Goal: Task Accomplishment & Management: Use online tool/utility

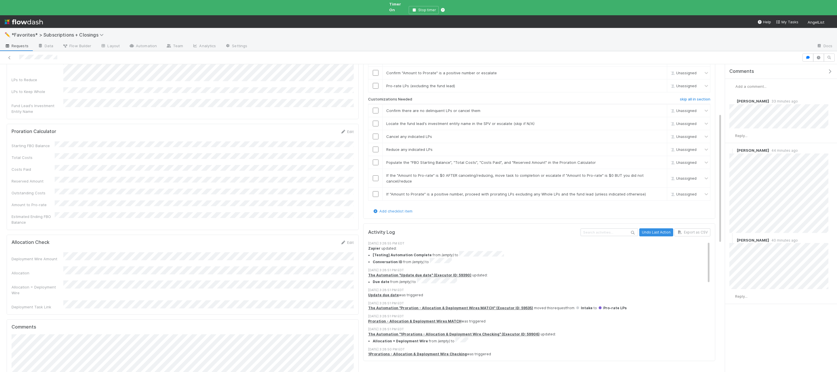
scroll to position [117, 0]
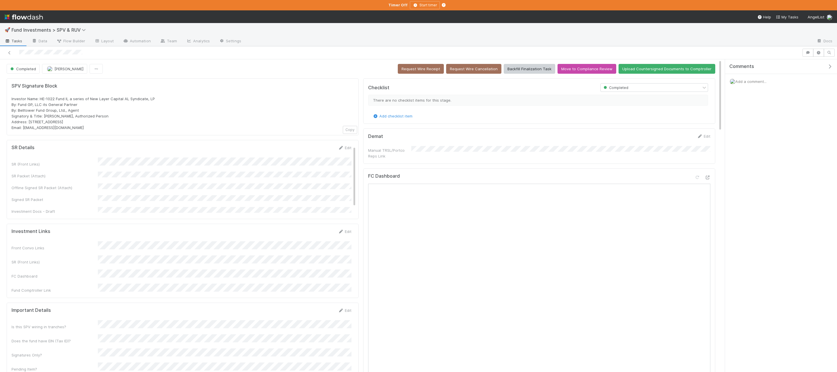
click at [134, 128] on div "Investor Name: HE-1022 Fund II, a series of New Layer Capital AL Syndicate, LP …" at bounding box center [183, 113] width 342 height 35
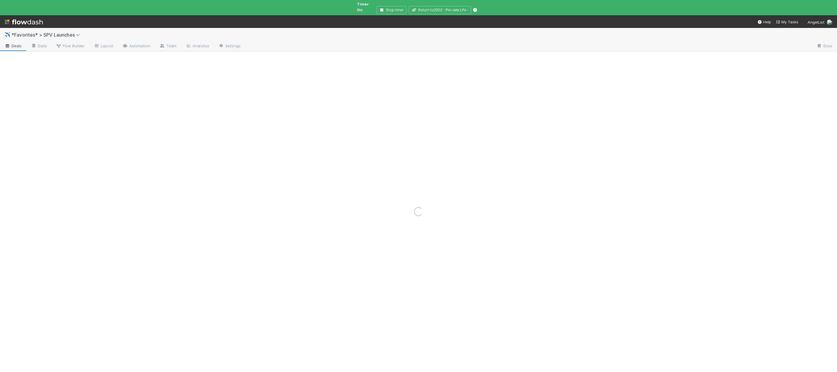
click at [14, 43] on span "Deals" at bounding box center [13, 46] width 17 height 6
click at [14, 33] on span "*Favorites* > SPV Launches" at bounding box center [50, 34] width 76 height 7
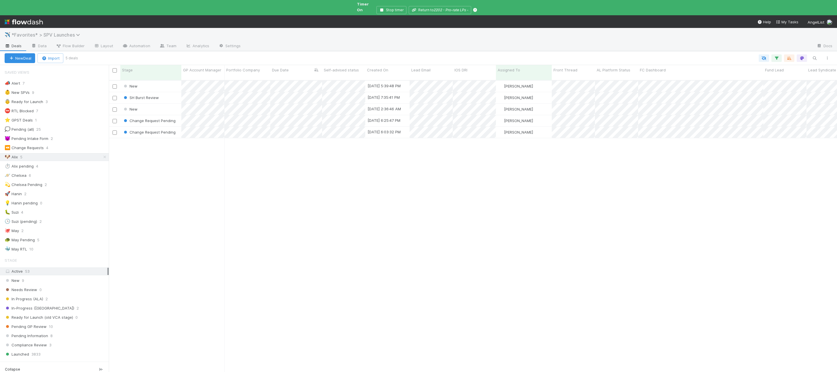
scroll to position [302, 728]
click at [21, 32] on span "*Favorites* > SPV Launches" at bounding box center [47, 35] width 71 height 6
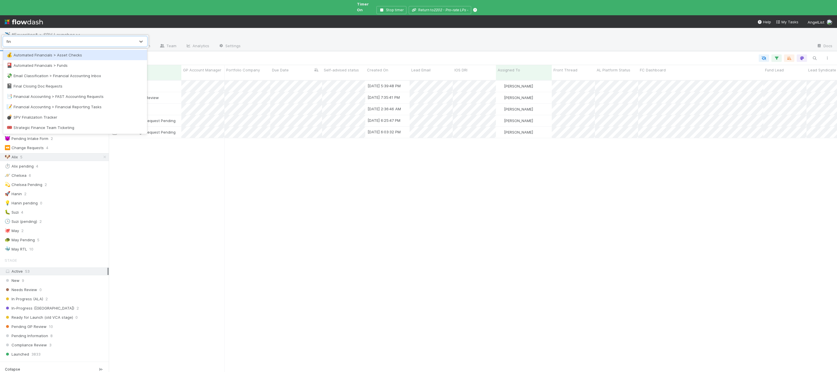
type input "final"
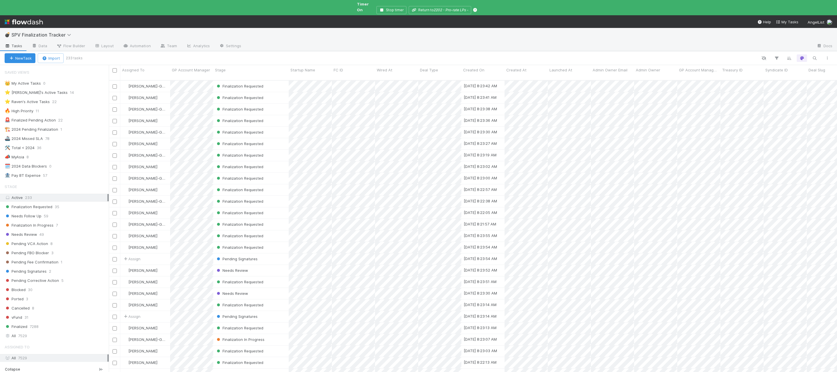
scroll to position [302, 728]
click at [813, 56] on button "button" at bounding box center [815, 57] width 10 height 7
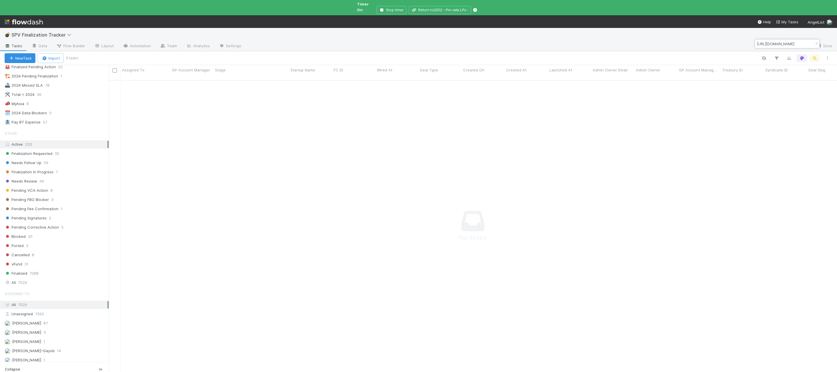
scroll to position [85, 0]
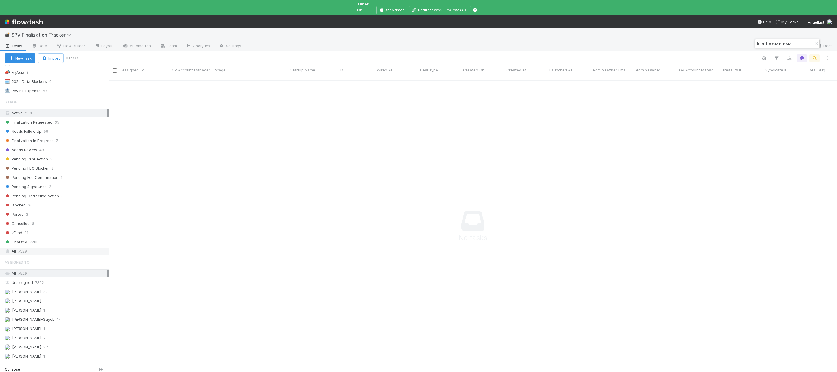
type input "https://venture.angellist.com/admin/fundraising_campaigns/44126"
drag, startPoint x: 64, startPoint y: 243, endPoint x: 54, endPoint y: 198, distance: 45.8
click at [64, 248] on div "All 7529" at bounding box center [56, 251] width 103 height 7
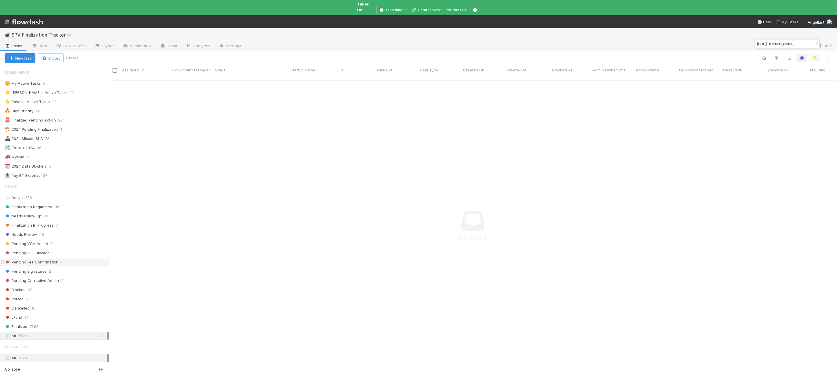
scroll to position [302, 728]
click at [54, 32] on span "SPV Finalization Tracker" at bounding box center [43, 35] width 62 height 6
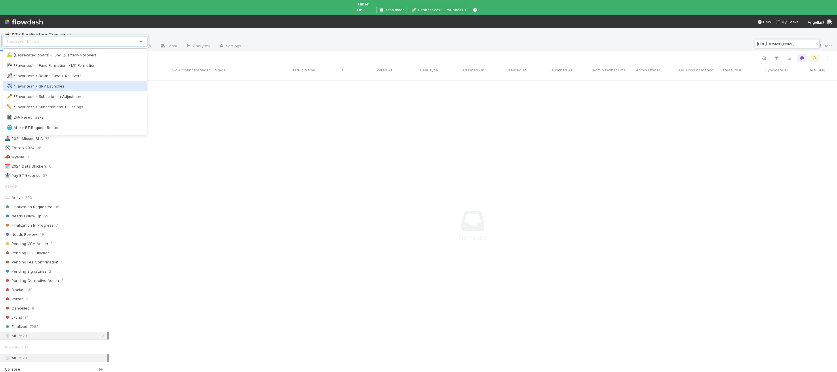
click at [52, 86] on div "✈️ *Favorites* > SPV Launches" at bounding box center [75, 86] width 137 height 6
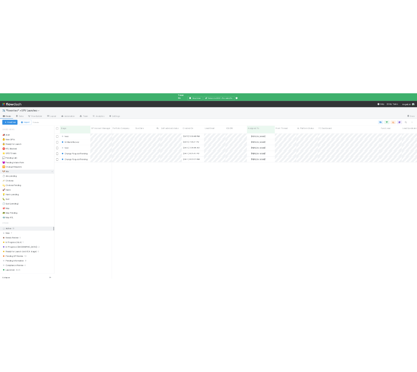
scroll to position [302, 728]
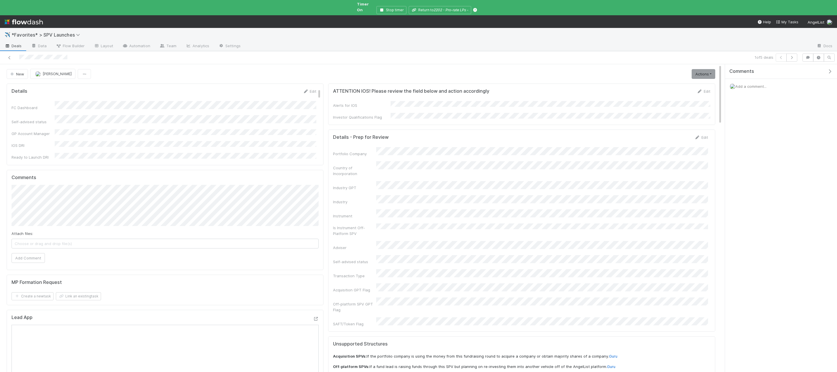
click at [830, 64] on div "Comments" at bounding box center [781, 71] width 112 height 15
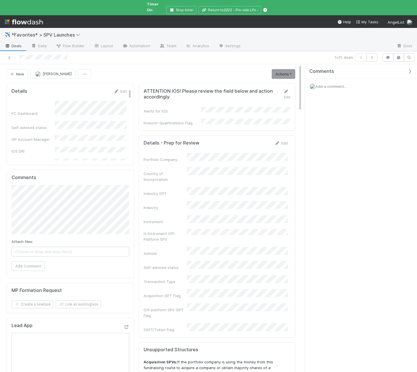
click at [411, 69] on icon "button" at bounding box center [410, 71] width 6 height 5
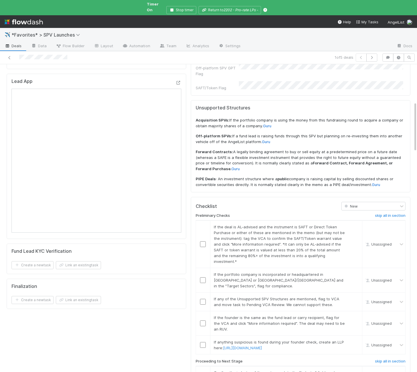
scroll to position [237, 0]
click at [353, 224] on link "skip" at bounding box center [355, 226] width 7 height 5
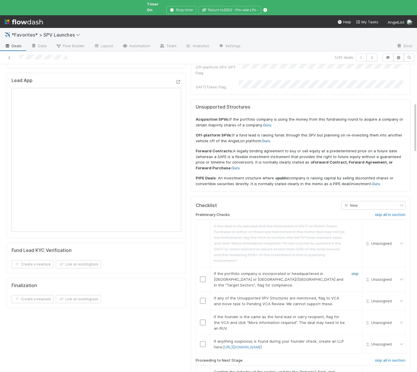
click at [355, 271] on link "skip" at bounding box center [355, 273] width 7 height 5
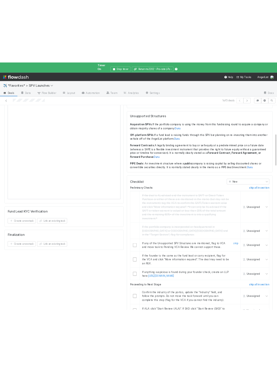
scroll to position [269, 0]
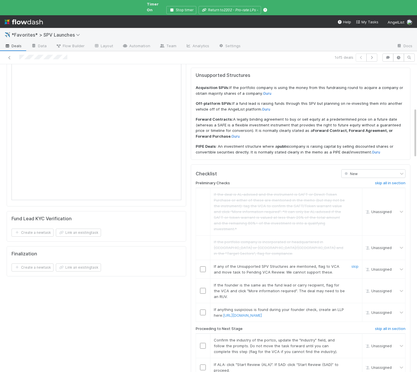
drag, startPoint x: 355, startPoint y: 227, endPoint x: 381, endPoint y: 213, distance: 29.1
click at [355, 264] on link "skip" at bounding box center [355, 266] width 7 height 5
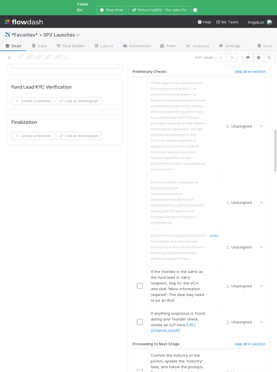
scroll to position [451, 0]
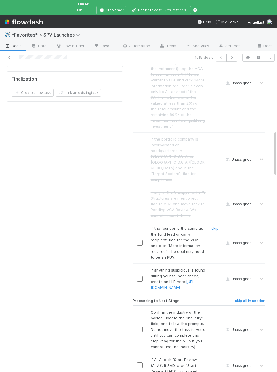
drag, startPoint x: 214, startPoint y: 177, endPoint x: 214, endPoint y: 212, distance: 34.8
click at [214, 226] on link "skip" at bounding box center [215, 228] width 7 height 5
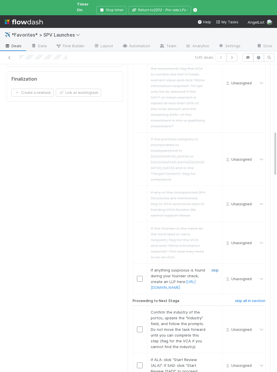
click at [214, 268] on link "skip" at bounding box center [215, 270] width 7 height 5
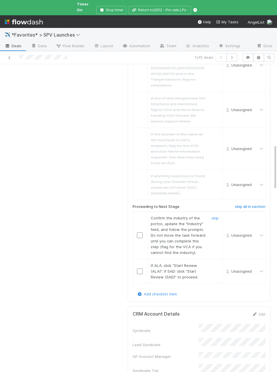
scroll to position [552, 0]
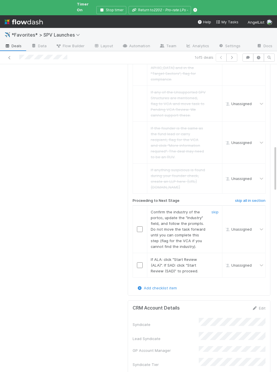
click at [140, 226] on input "checkbox" at bounding box center [140, 229] width 6 height 6
click at [138, 262] on input "checkbox" at bounding box center [140, 265] width 6 height 6
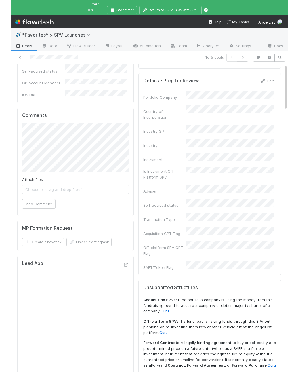
scroll to position [0, 0]
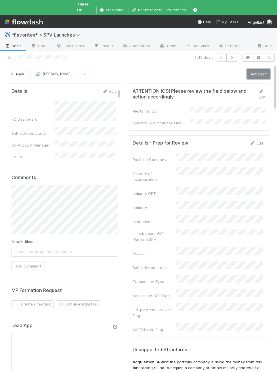
drag, startPoint x: 251, startPoint y: 66, endPoint x: 251, endPoint y: 71, distance: 5.8
click at [251, 69] on link "Actions" at bounding box center [259, 74] width 24 height 10
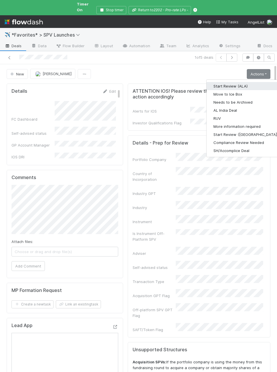
click at [249, 82] on button "Start Review (ALA)" at bounding box center [246, 86] width 79 height 8
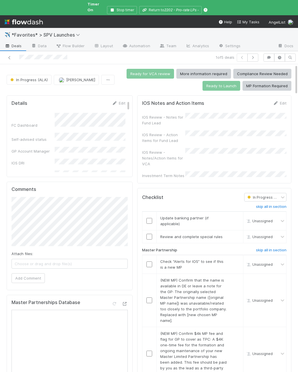
drag, startPoint x: 272, startPoint y: 194, endPoint x: 225, endPoint y: 169, distance: 52.9
click at [272, 204] on h6 "skip all in section" at bounding box center [271, 206] width 31 height 5
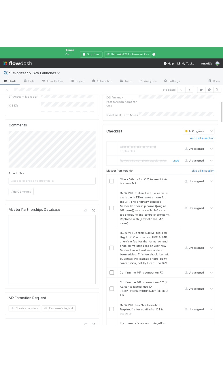
scroll to position [91, 0]
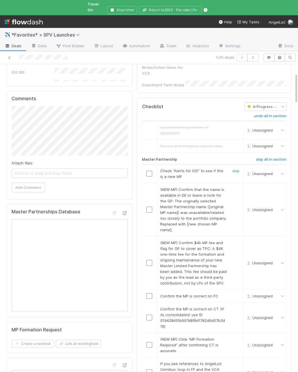
click at [150, 171] on input "checkbox" at bounding box center [150, 174] width 6 height 6
click at [237, 187] on link "skip" at bounding box center [236, 189] width 7 height 5
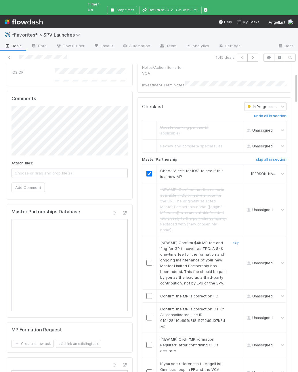
click at [236, 240] on link "skip" at bounding box center [236, 242] width 7 height 5
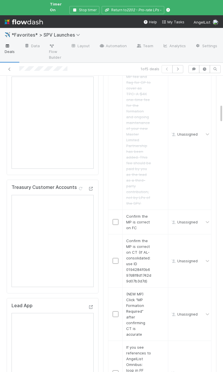
scroll to position [459, 0]
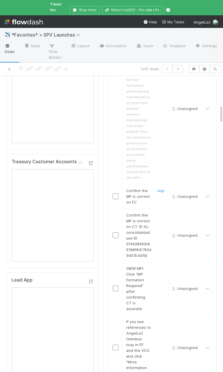
click at [115, 193] on input "checkbox" at bounding box center [116, 196] width 6 height 6
click at [139, 213] on span "Confirm the MP is correct on CT (If AL-consolidated: use ID 0194284f0b697d8f8d1…" at bounding box center [138, 235] width 25 height 45
copy span "0194284f0b697d8f8d1742d9d07b3d7d"
drag, startPoint x: 139, startPoint y: 217, endPoint x: 137, endPoint y: 214, distance: 4.0
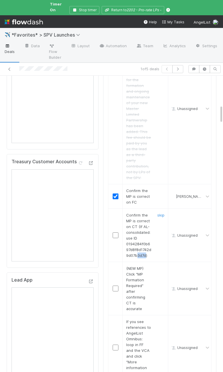
click at [139, 217] on div "Confirm the MP is correct on CT (If AL-consolidated: use ID 0194284f0b697d8f8d1…" at bounding box center [137, 235] width 30 height 46
click at [115, 232] on input "checkbox" at bounding box center [116, 235] width 6 height 6
drag, startPoint x: 160, startPoint y: 228, endPoint x: 156, endPoint y: 254, distance: 26.7
click at [160, 266] on link "skip" at bounding box center [160, 268] width 7 height 5
click at [162, 319] on link "skip" at bounding box center [160, 321] width 7 height 5
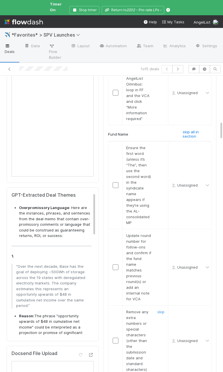
scroll to position [717, 0]
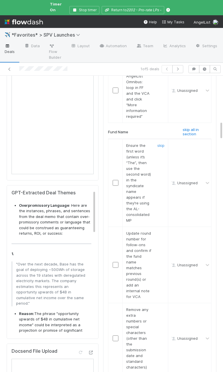
drag, startPoint x: 113, startPoint y: 128, endPoint x: 116, endPoint y: 132, distance: 4.7
click at [113, 180] on input "checkbox" at bounding box center [116, 183] width 6 height 6
drag, startPoint x: 162, startPoint y: 176, endPoint x: 164, endPoint y: 181, distance: 5.0
click at [162, 231] on link "skip" at bounding box center [160, 233] width 7 height 5
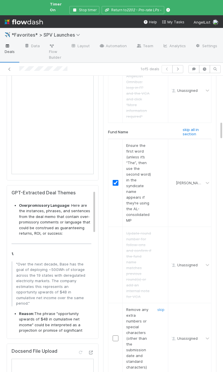
click at [162, 307] on link "skip" at bounding box center [160, 309] width 7 height 5
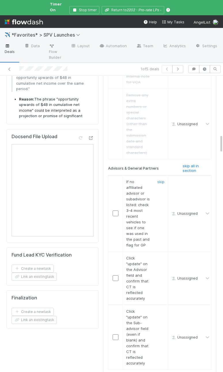
scroll to position [932, 0]
click at [159, 178] on link "skip" at bounding box center [160, 180] width 7 height 5
click at [116, 274] on input "checkbox" at bounding box center [116, 277] width 6 height 6
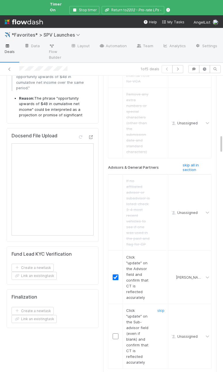
click at [115, 333] on input "checkbox" at bounding box center [116, 336] width 6 height 6
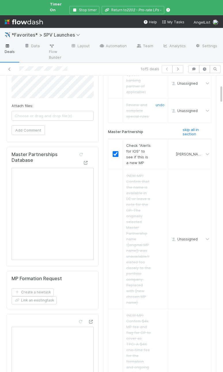
scroll to position [0, 0]
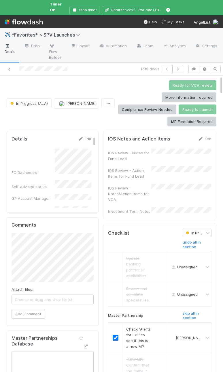
click at [135, 150] on div "IOS Review - Notes for Fund Lead" at bounding box center [129, 156] width 43 height 12
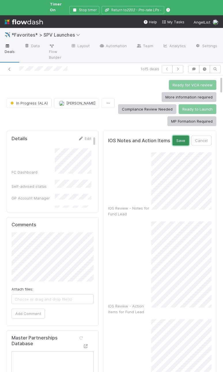
click at [185, 136] on button "Save" at bounding box center [180, 141] width 16 height 10
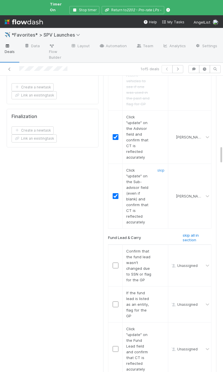
scroll to position [1135, 0]
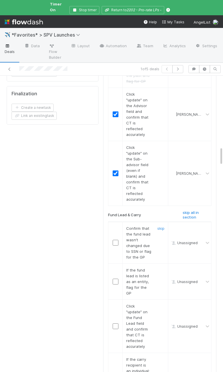
drag, startPoint x: 116, startPoint y: 157, endPoint x: 133, endPoint y: 171, distance: 21.6
click at [116, 240] on input "checkbox" at bounding box center [116, 243] width 6 height 6
click at [161, 268] on link "skip" at bounding box center [160, 270] width 7 height 5
click at [115, 323] on input "checkbox" at bounding box center [116, 326] width 6 height 6
drag, startPoint x: 159, startPoint y: 267, endPoint x: 213, endPoint y: 244, distance: 59.2
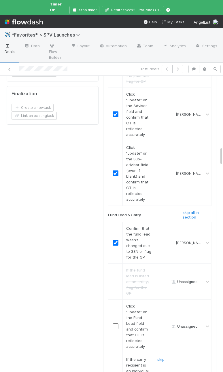
click at [159, 357] on link "skip" at bounding box center [160, 359] width 7 height 5
checkbox input "true"
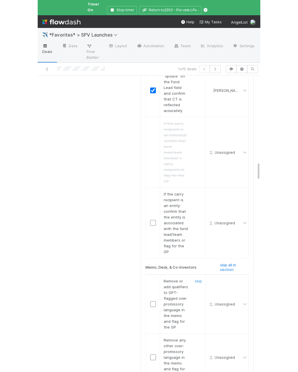
scroll to position [1379, 0]
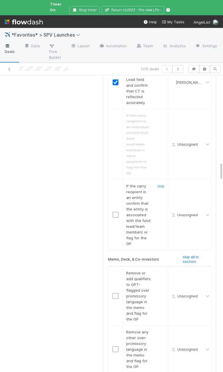
drag, startPoint x: 113, startPoint y: 123, endPoint x: 131, endPoint y: 126, distance: 18.5
click at [113, 212] on input "checkbox" at bounding box center [116, 215] width 6 height 6
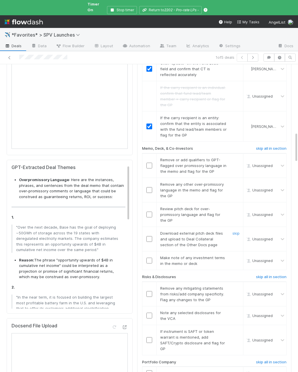
scroll to position [690, 0]
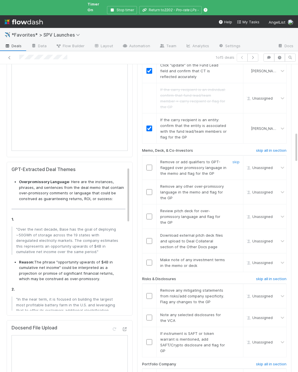
drag, startPoint x: 237, startPoint y: 127, endPoint x: 241, endPoint y: 144, distance: 17.4
click at [237, 159] on link "skip" at bounding box center [236, 161] width 7 height 5
click at [237, 184] on link "skip" at bounding box center [236, 186] width 7 height 5
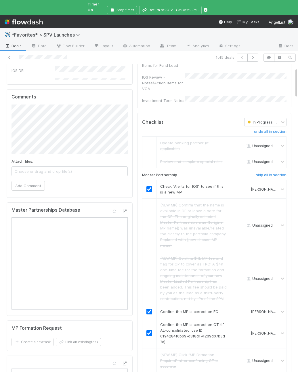
scroll to position [0, 0]
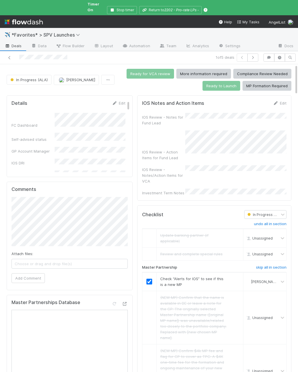
click at [219, 151] on div "IOS Review - Notes for Fund Lead IOS Review - Action Items for Fund Lead IOS Re…" at bounding box center [214, 154] width 145 height 83
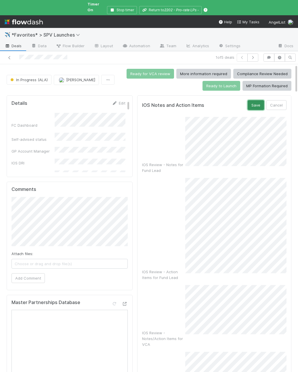
click at [257, 102] on button "Save" at bounding box center [256, 105] width 16 height 10
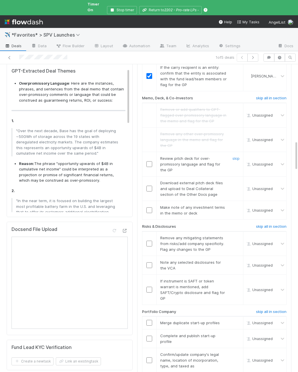
scroll to position [795, 0]
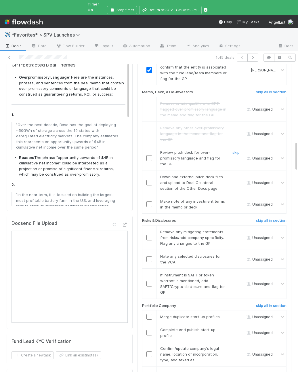
click at [152, 155] on input "checkbox" at bounding box center [150, 158] width 6 height 6
click at [238, 174] on link "skip" at bounding box center [236, 176] width 7 height 5
click at [233, 199] on link "skip" at bounding box center [236, 201] width 7 height 5
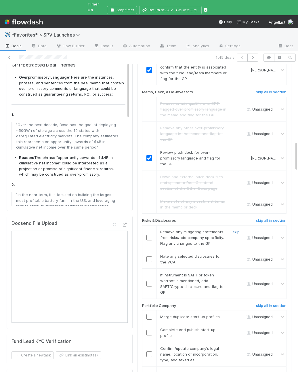
click at [234, 229] on link "skip" at bounding box center [236, 231] width 7 height 5
click at [263, 218] on h6 "skip all in section" at bounding box center [271, 220] width 31 height 5
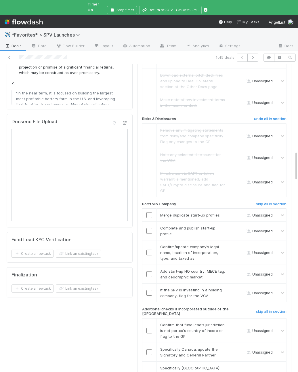
scroll to position [896, 0]
click at [235, 213] on link "skip" at bounding box center [236, 215] width 7 height 5
click at [235, 226] on div "skip" at bounding box center [235, 232] width 17 height 12
drag, startPoint x: 237, startPoint y: 197, endPoint x: 235, endPoint y: 193, distance: 4.8
click at [234, 226] on link "skip" at bounding box center [236, 228] width 7 height 5
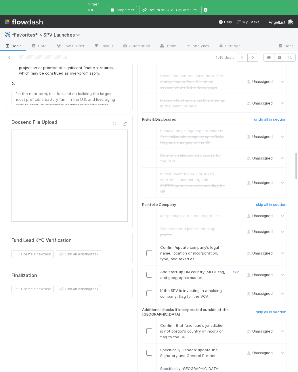
click at [188, 265] on td "Add start-up HQ country, MECE tag, and geographic market skip" at bounding box center [200, 274] width 87 height 19
click at [149, 250] on input "checkbox" at bounding box center [150, 253] width 6 height 6
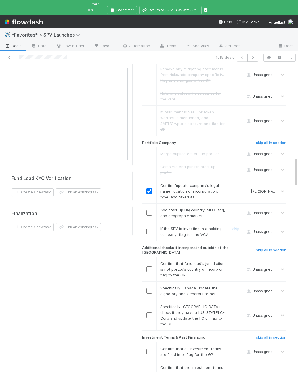
scroll to position [964, 0]
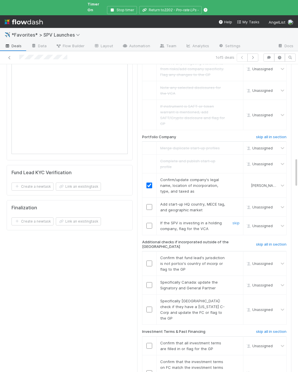
click at [146, 216] on td at bounding box center [149, 225] width 14 height 19
click at [153, 204] on div at bounding box center [150, 207] width 14 height 6
click at [148, 204] on input "checkbox" at bounding box center [150, 207] width 6 height 6
click at [236, 221] on link "skip" at bounding box center [236, 223] width 7 height 5
click at [263, 240] on div "skip all in section" at bounding box center [265, 245] width 51 height 11
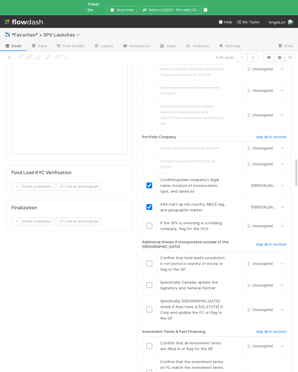
click at [263, 242] on h6 "skip all in section" at bounding box center [271, 244] width 31 height 5
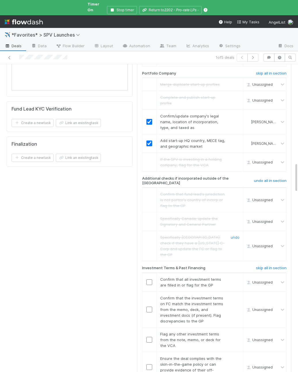
scroll to position [1034, 0]
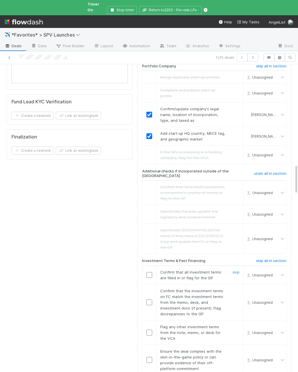
click at [151, 272] on input "checkbox" at bounding box center [150, 275] width 6 height 6
click at [235, 288] on link "skip" at bounding box center [236, 290] width 7 height 5
click at [237, 324] on link "skip" at bounding box center [236, 326] width 7 height 5
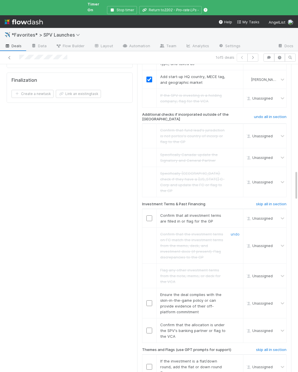
scroll to position [1095, 0]
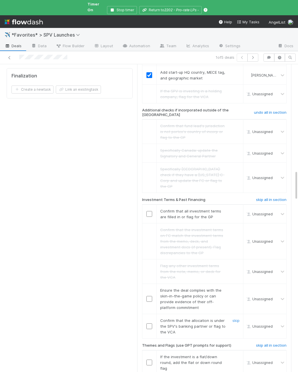
click at [150, 323] on input "checkbox" at bounding box center [150, 326] width 6 height 6
checkbox input "true"
click at [151, 296] on input "checkbox" at bounding box center [150, 299] width 6 height 6
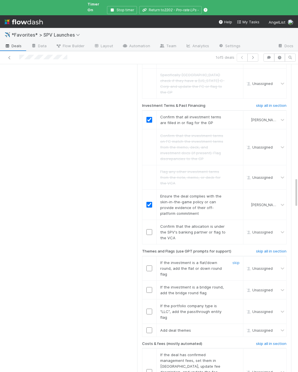
scroll to position [1197, 0]
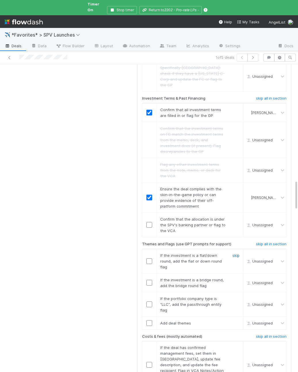
click at [235, 253] on link "skip" at bounding box center [236, 255] width 7 height 5
click at [236, 278] on link "skip" at bounding box center [236, 280] width 7 height 5
click at [237, 296] on link "skip" at bounding box center [236, 298] width 7 height 5
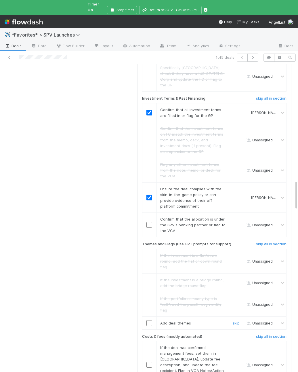
click at [150, 320] on input "checkbox" at bounding box center [150, 323] width 6 height 6
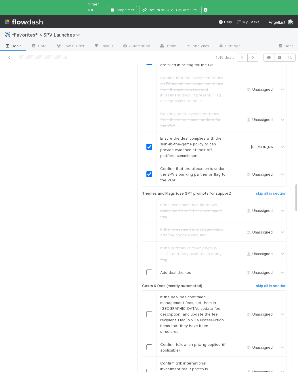
checkbox input "true"
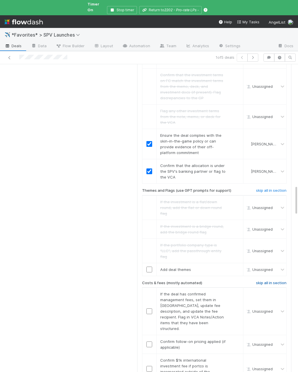
click at [260, 281] on h6 "skip all in section" at bounding box center [271, 283] width 31 height 5
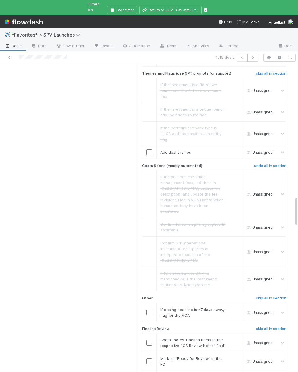
scroll to position [1368, 0]
click at [239, 307] on link "skip" at bounding box center [236, 309] width 7 height 5
checkbox input "true"
click at [151, 352] on td at bounding box center [149, 361] width 14 height 19
click at [149, 339] on input "checkbox" at bounding box center [150, 342] width 6 height 6
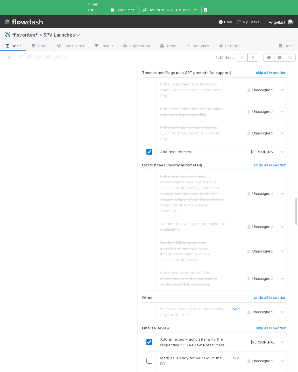
click at [149, 358] on input "checkbox" at bounding box center [150, 361] width 6 height 6
click at [149, 372] on input "checkbox" at bounding box center [150, 380] width 6 height 6
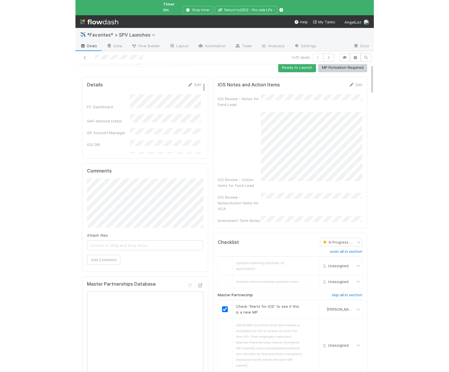
scroll to position [0, 0]
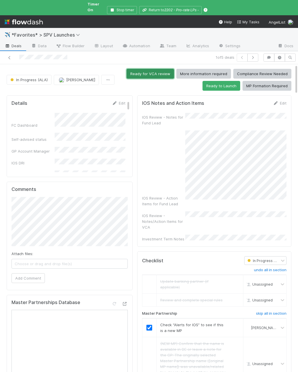
drag, startPoint x: 151, startPoint y: 71, endPoint x: 148, endPoint y: 74, distance: 4.3
click at [151, 71] on button "Ready for VCA review" at bounding box center [151, 74] width 48 height 10
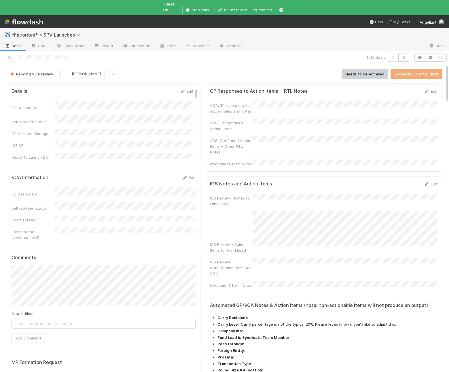
click at [15, 43] on span "Deals" at bounding box center [13, 46] width 17 height 6
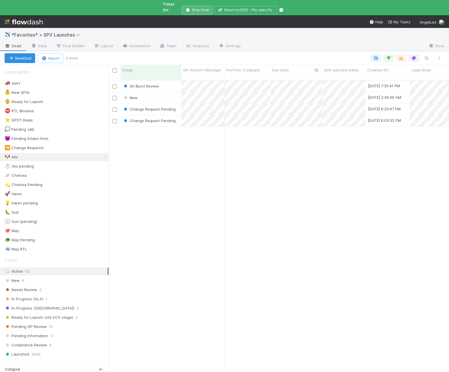
click at [184, 7] on button "Stop timer" at bounding box center [197, 10] width 30 height 8
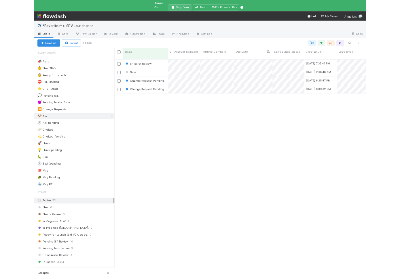
scroll to position [302, 340]
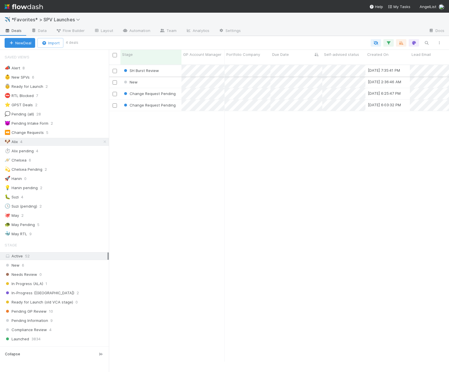
click at [170, 69] on div "SH Burst Review" at bounding box center [150, 70] width 61 height 11
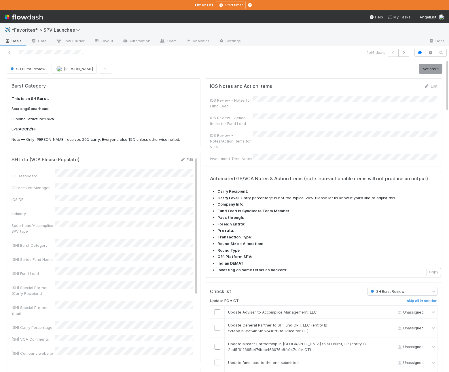
click at [15, 142] on p "Note — Only Guillermo Rauch receives 20% carry. Everyone else 15% unless otherw…" at bounding box center [104, 140] width 184 height 6
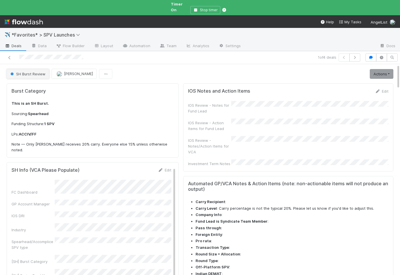
click at [24, 72] on span "SH Burst Review" at bounding box center [27, 74] width 36 height 5
click at [30, 84] on span "In Progress (ALA)" at bounding box center [27, 83] width 39 height 5
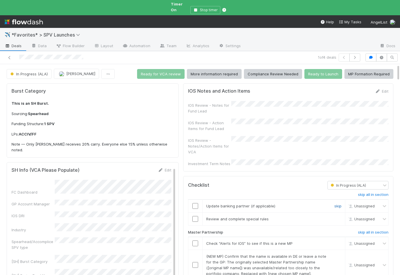
click at [338, 204] on link "skip" at bounding box center [337, 206] width 7 height 5
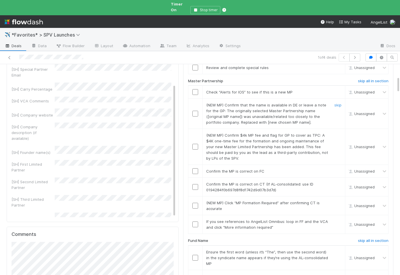
scroll to position [146, 0]
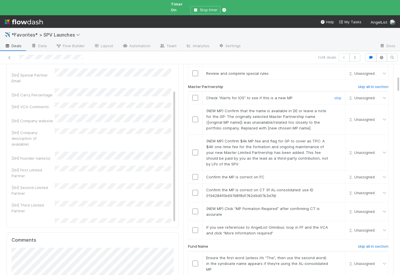
click at [196, 95] on input "checkbox" at bounding box center [195, 98] width 6 height 6
click at [335, 109] on link "skip" at bounding box center [337, 111] width 7 height 5
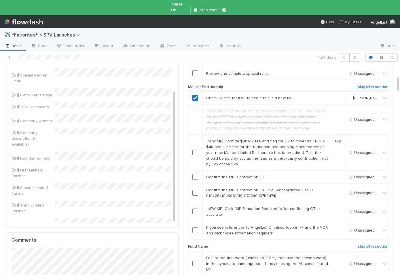
click at [337, 139] on link "skip" at bounding box center [337, 141] width 7 height 5
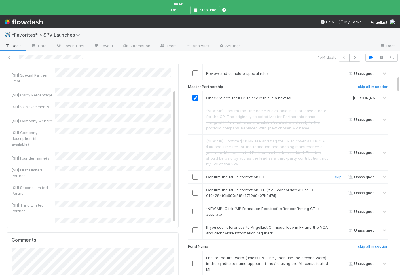
click at [196, 174] on input "checkbox" at bounding box center [195, 177] width 6 height 6
click at [196, 190] on input "checkbox" at bounding box center [195, 193] width 6 height 6
drag, startPoint x: 336, startPoint y: 197, endPoint x: 336, endPoint y: 210, distance: 12.4
click at [336, 206] on link "skip" at bounding box center [337, 208] width 7 height 5
click at [339, 225] on link "skip" at bounding box center [337, 227] width 7 height 5
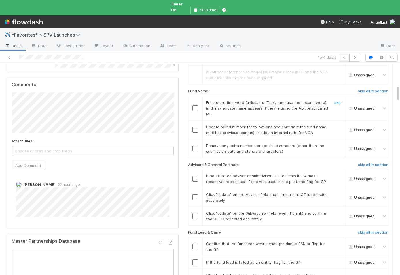
scroll to position [307, 0]
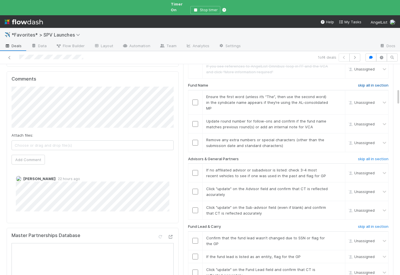
click at [373, 83] on h6 "skip all in section" at bounding box center [373, 85] width 31 height 5
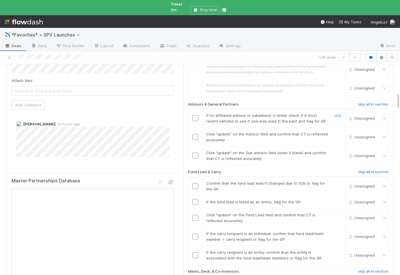
scroll to position [371, 0]
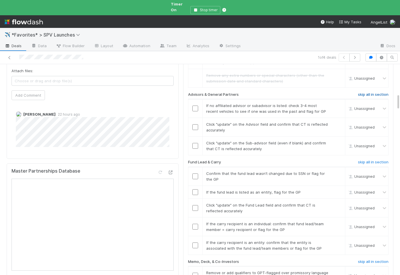
click at [360, 92] on h6 "skip all in section" at bounding box center [373, 94] width 31 height 5
checkbox input "true"
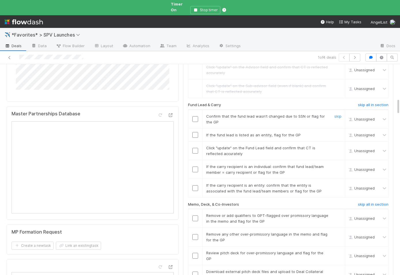
scroll to position [430, 0]
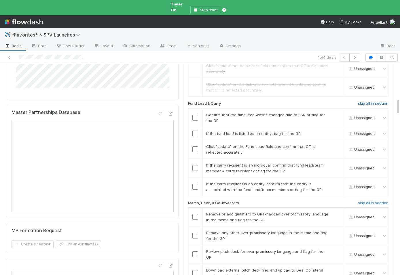
click at [360, 101] on h6 "skip all in section" at bounding box center [373, 103] width 31 height 5
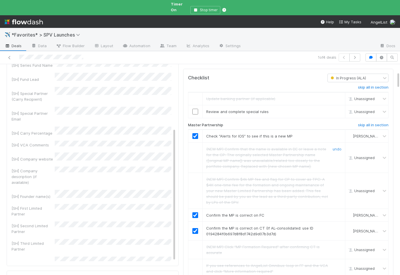
scroll to position [110, 0]
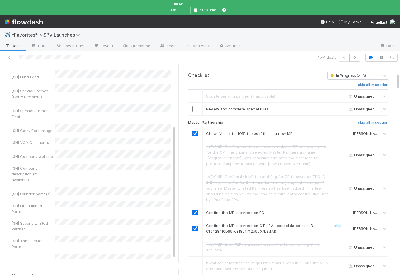
click at [263, 223] on span "Confirm the MP is correct on CT (If AL-consolidated: use ID 0194284f0b697d8f8d1…" at bounding box center [259, 228] width 107 height 10
copy span "0194284f0b697d8f8d1742d9d07b3d7d"
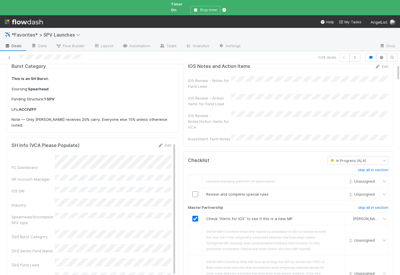
scroll to position [0, 0]
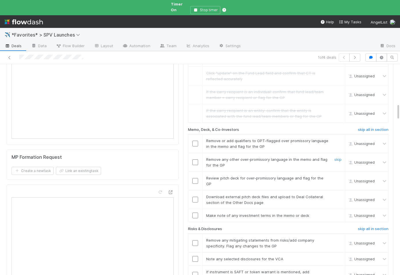
scroll to position [520, 0]
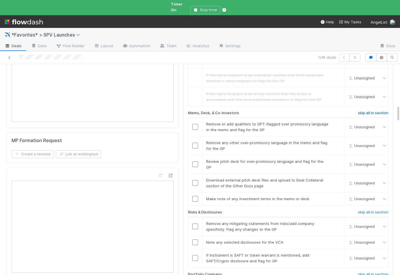
click at [363, 111] on h6 "skip all in section" at bounding box center [373, 113] width 31 height 5
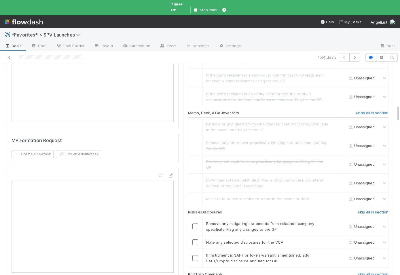
click at [373, 210] on h6 "skip all in section" at bounding box center [373, 212] width 31 height 5
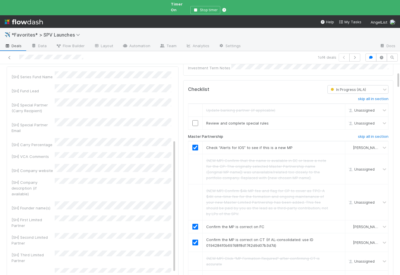
scroll to position [103, 0]
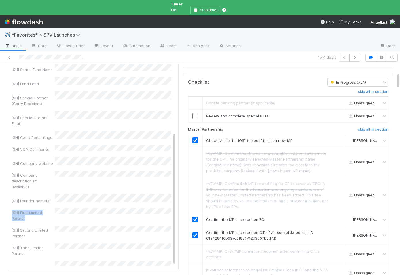
click at [59, 166] on div "FC Dashboard GP Account Manager IOS DRI Industry Spearhead/Accomplice SPV type …" at bounding box center [92, 142] width 160 height 337
click at [111, 171] on div "[SH] Company description (if available)" at bounding box center [92, 180] width 160 height 19
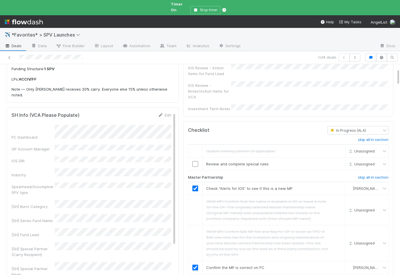
scroll to position [0, 0]
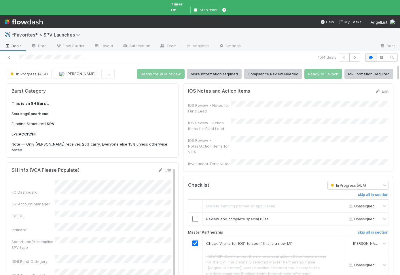
click at [373, 56] on icon "button" at bounding box center [371, 57] width 6 height 3
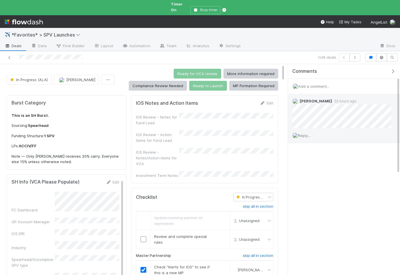
click at [306, 133] on span "Reply..." at bounding box center [304, 135] width 12 height 5
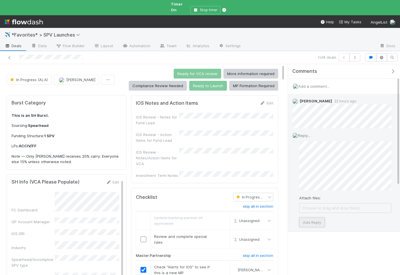
click at [310, 219] on button "Add Reply" at bounding box center [312, 223] width 26 height 10
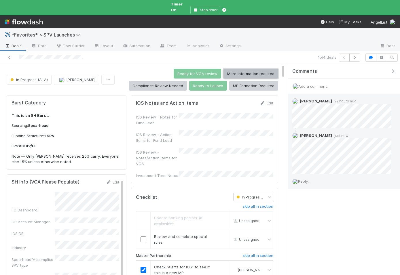
click at [223, 69] on button "More information required" at bounding box center [250, 74] width 55 height 10
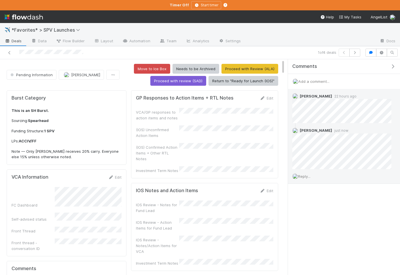
click at [132, 100] on div "GP Responses to Action Items + RTL Notes Edit" at bounding box center [205, 98] width 146 height 6
click at [61, 109] on p "This is an SH Burst." at bounding box center [67, 111] width 110 height 6
click at [15, 41] on span "Deals" at bounding box center [13, 41] width 17 height 6
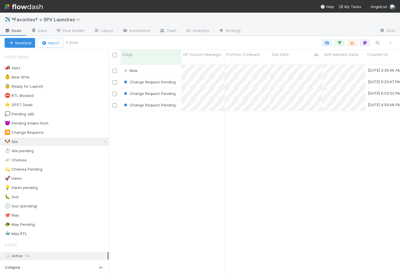
scroll to position [215, 291]
click at [169, 66] on div "New" at bounding box center [150, 70] width 61 height 11
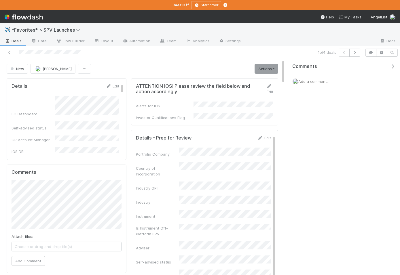
click at [393, 66] on icon "button" at bounding box center [393, 66] width 6 height 5
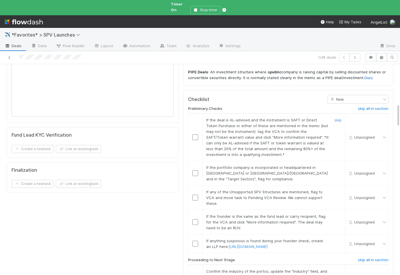
scroll to position [359, 0]
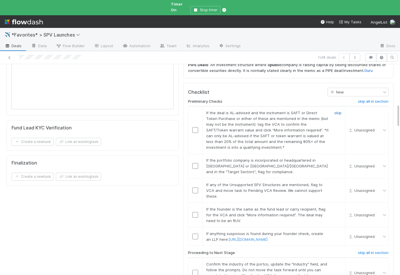
click at [337, 111] on link "skip" at bounding box center [337, 113] width 7 height 5
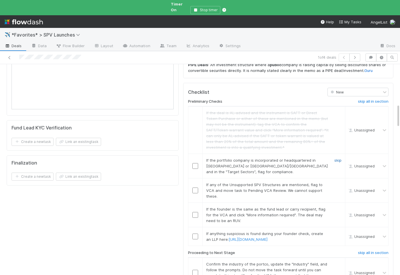
click at [336, 158] on link "skip" at bounding box center [337, 160] width 7 height 5
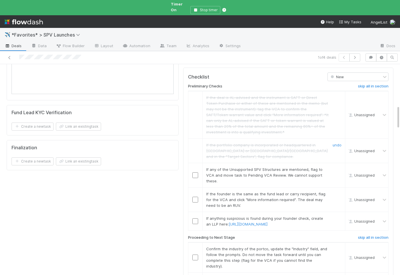
scroll to position [379, 0]
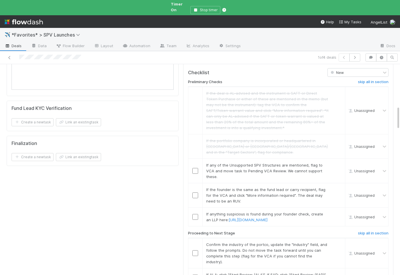
drag, startPoint x: 340, startPoint y: 151, endPoint x: 12, endPoint y: 169, distance: 328.4
click at [337, 187] on link "skip" at bounding box center [337, 189] width 7 height 5
click at [341, 212] on link "skip" at bounding box center [337, 214] width 7 height 5
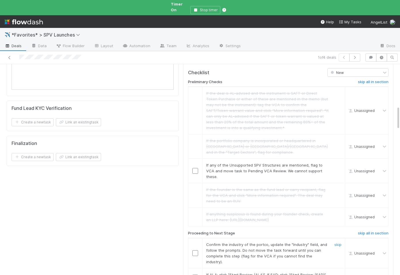
drag, startPoint x: 193, startPoint y: 237, endPoint x: 195, endPoint y: 255, distance: 18.3
click at [193, 250] on input "checkbox" at bounding box center [195, 253] width 6 height 6
click at [195, 275] on input "checkbox" at bounding box center [195, 278] width 6 height 6
checkbox input "true"
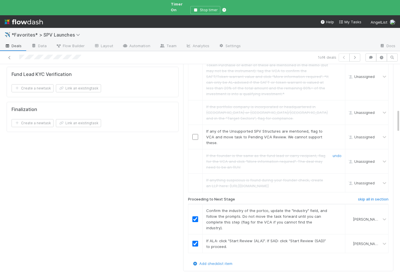
scroll to position [371, 0]
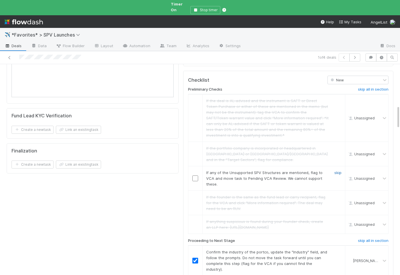
click at [336, 170] on link "skip" at bounding box center [337, 172] width 7 height 5
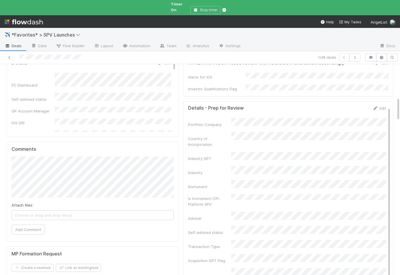
scroll to position [0, 0]
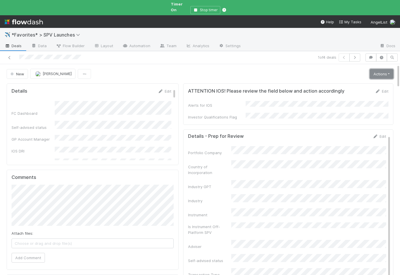
click at [377, 71] on link "Actions" at bounding box center [382, 74] width 24 height 10
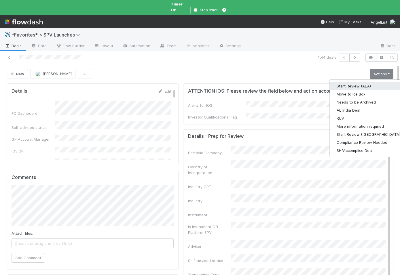
click at [372, 82] on button "Start Review (ALA)" at bounding box center [369, 86] width 79 height 8
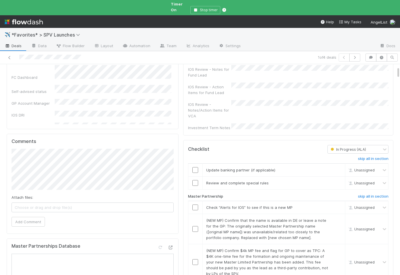
scroll to position [39, 0]
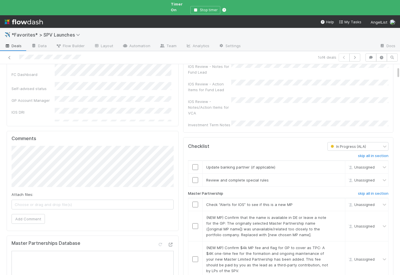
drag, startPoint x: 359, startPoint y: 145, endPoint x: 289, endPoint y: 134, distance: 70.7
click at [359, 154] on h6 "skip all in section" at bounding box center [373, 156] width 31 height 5
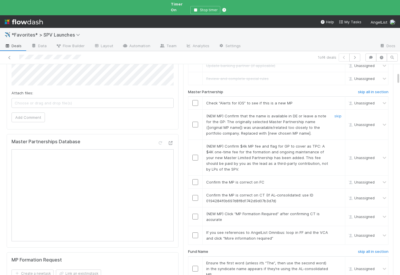
scroll to position [141, 0]
click at [196, 100] on input "checkbox" at bounding box center [195, 103] width 6 height 6
click at [338, 113] on link "skip" at bounding box center [337, 115] width 7 height 5
drag, startPoint x: 338, startPoint y: 134, endPoint x: 334, endPoint y: 133, distance: 3.6
click at [338, 143] on link "skip" at bounding box center [337, 145] width 7 height 5
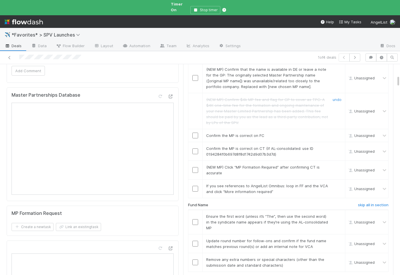
scroll to position [211, 0]
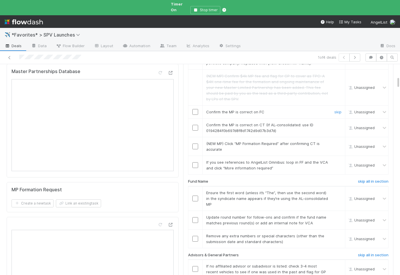
click at [196, 109] on input "checkbox" at bounding box center [195, 112] width 6 height 6
click at [194, 125] on input "checkbox" at bounding box center [195, 128] width 6 height 6
drag, startPoint x: 335, startPoint y: 132, endPoint x: 335, endPoint y: 138, distance: 5.8
click at [335, 141] on link "skip" at bounding box center [337, 143] width 7 height 5
drag, startPoint x: 337, startPoint y: 149, endPoint x: 259, endPoint y: 99, distance: 93.3
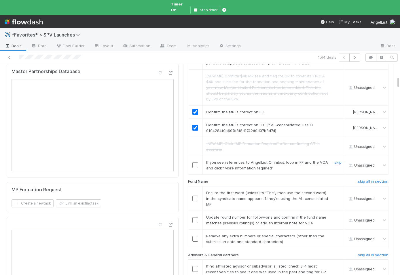
click at [337, 160] on link "skip" at bounding box center [337, 162] width 7 height 5
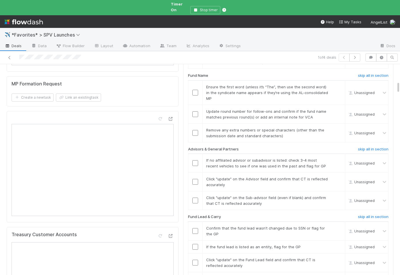
scroll to position [318, 0]
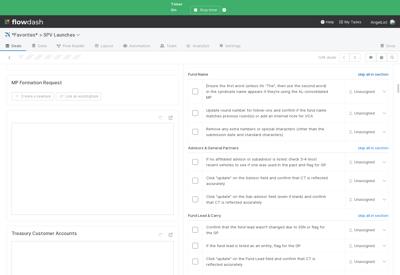
click at [366, 72] on h6 "skip all in section" at bounding box center [373, 74] width 31 height 5
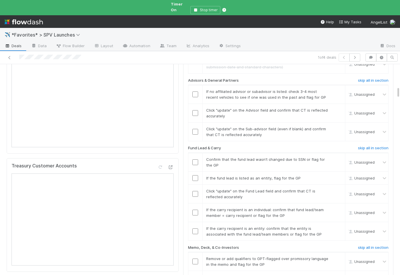
scroll to position [383, 0]
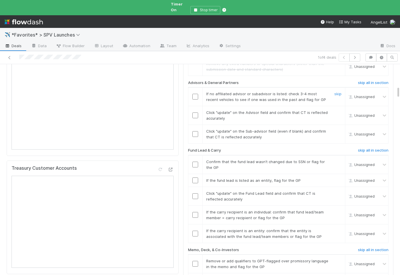
click at [198, 94] on div at bounding box center [195, 97] width 14 height 6
drag, startPoint x: 195, startPoint y: 81, endPoint x: 179, endPoint y: 95, distance: 21.1
click at [195, 94] on input "checkbox" at bounding box center [195, 97] width 6 height 6
click at [195, 113] on input "checkbox" at bounding box center [195, 116] width 6 height 6
click at [193, 131] on input "checkbox" at bounding box center [195, 134] width 6 height 6
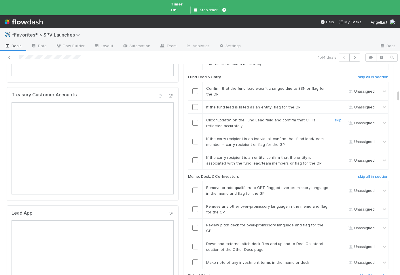
scroll to position [457, 0]
checkbox input "true"
click at [197, 88] on input "checkbox" at bounding box center [195, 91] width 6 height 6
click at [339, 105] on link "skip" at bounding box center [337, 107] width 7 height 5
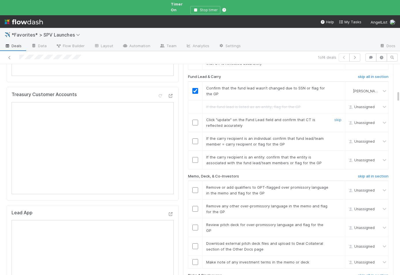
click at [200, 120] on div at bounding box center [195, 123] width 14 height 6
drag, startPoint x: 196, startPoint y: 107, endPoint x: 176, endPoint y: 112, distance: 20.3
click at [196, 120] on input "checkbox" at bounding box center [195, 123] width 6 height 6
drag, startPoint x: 338, startPoint y: 121, endPoint x: 327, endPoint y: 124, distance: 11.2
click at [338, 136] on link "skip" at bounding box center [337, 138] width 7 height 5
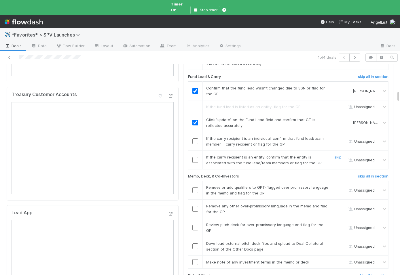
click at [192, 157] on input "checkbox" at bounding box center [195, 160] width 6 height 6
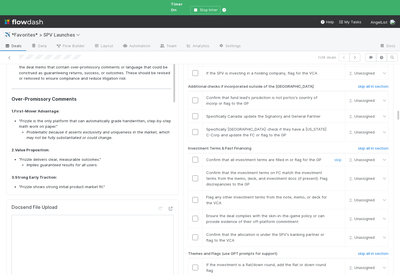
scroll to position [794, 0]
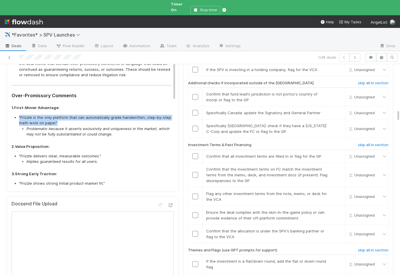
drag, startPoint x: 69, startPoint y: 118, endPoint x: 16, endPoint y: 113, distance: 53.8
click at [19, 115] on li ""Frizzle is the only platform that can automatically grade handwritten, step-by…" at bounding box center [95, 126] width 152 height 22
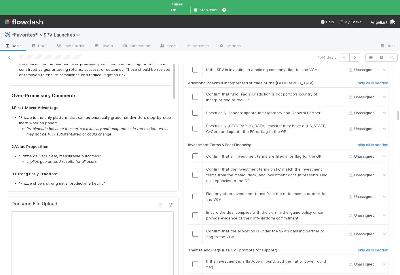
click at [81, 115] on li ""Frizzle is the only platform that can automatically grade handwritten, step-by…" at bounding box center [95, 126] width 152 height 22
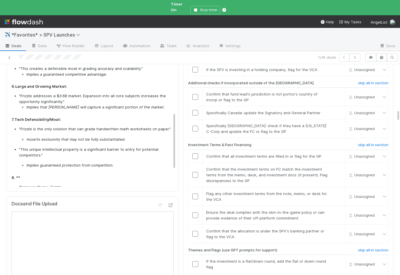
scroll to position [176, 0]
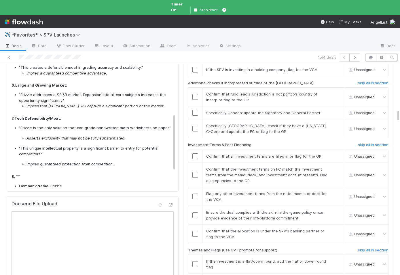
click at [90, 146] on p ""This unique intellectual property is a significant barrier to entry for potent…" at bounding box center [95, 151] width 152 height 11
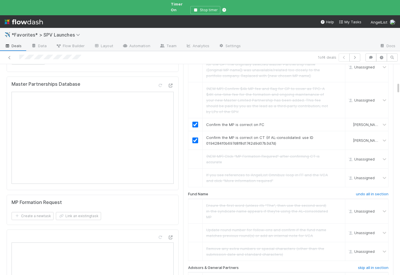
scroll to position [0, 0]
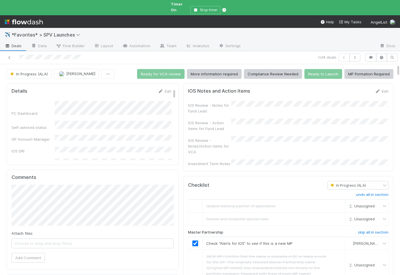
click at [198, 138] on div "IOS Review - Notes/Action Items for VCA" at bounding box center [209, 146] width 43 height 17
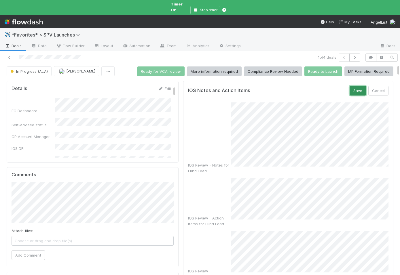
click at [357, 88] on button "Save" at bounding box center [358, 91] width 16 height 10
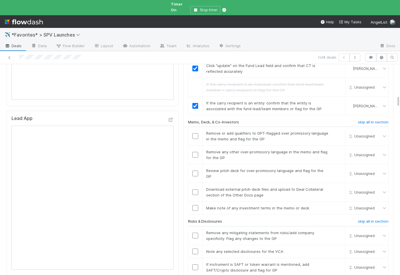
scroll to position [551, 0]
click at [195, 133] on input "checkbox" at bounding box center [195, 136] width 6 height 6
click at [339, 150] on link "skip" at bounding box center [337, 152] width 7 height 5
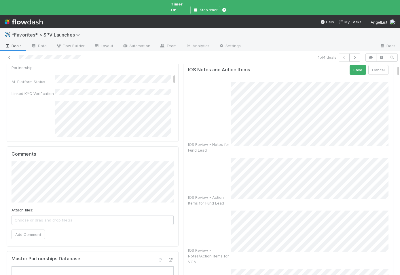
scroll to position [0, 0]
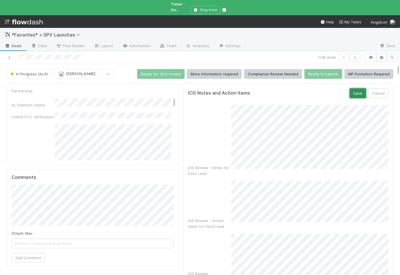
click at [357, 88] on button "Save" at bounding box center [358, 93] width 16 height 10
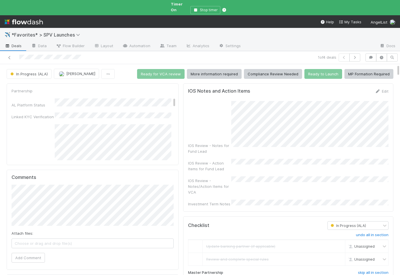
click at [206, 135] on div "IOS Review - Notes for Fund Lead" at bounding box center [288, 127] width 200 height 53
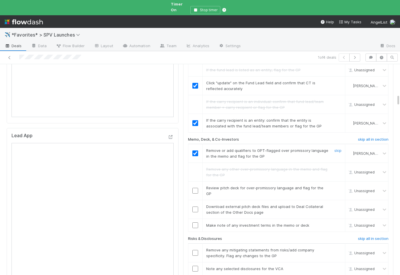
scroll to position [550, 0]
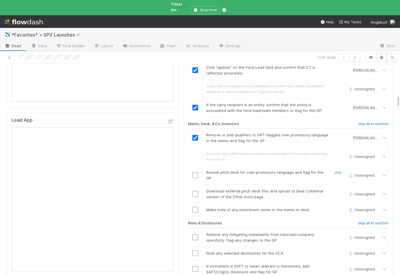
click at [192, 172] on input "checkbox" at bounding box center [195, 175] width 6 height 6
click at [195, 207] on input "checkbox" at bounding box center [195, 210] width 6 height 6
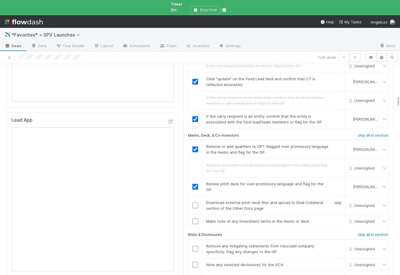
click at [338, 200] on link "skip" at bounding box center [337, 202] width 7 height 5
drag, startPoint x: 196, startPoint y: 193, endPoint x: 197, endPoint y: 153, distance: 40.6
click at [196, 219] on input "checkbox" at bounding box center [195, 222] width 6 height 6
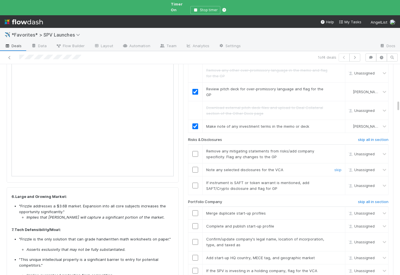
scroll to position [695, 0]
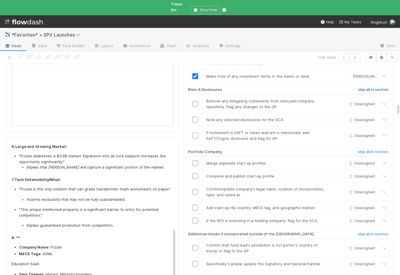
click at [364, 88] on h6 "skip all in section" at bounding box center [373, 90] width 31 height 5
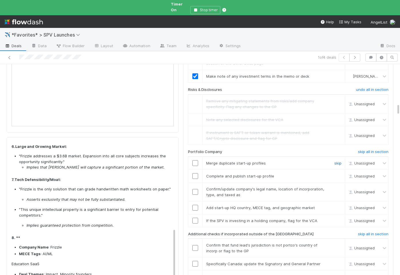
click at [341, 160] on div "skip" at bounding box center [336, 163] width 17 height 6
click at [193, 173] on input "checkbox" at bounding box center [195, 176] width 6 height 6
click at [195, 189] on input "checkbox" at bounding box center [195, 192] width 6 height 6
click at [194, 205] on input "checkbox" at bounding box center [195, 208] width 6 height 6
click at [338, 219] on link "skip" at bounding box center [337, 221] width 7 height 5
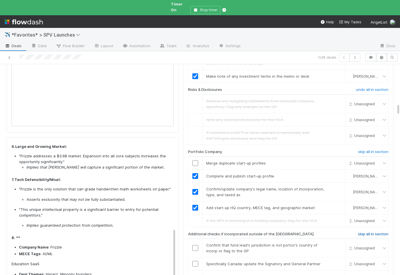
click at [371, 232] on h6 "skip all in section" at bounding box center [373, 234] width 31 height 5
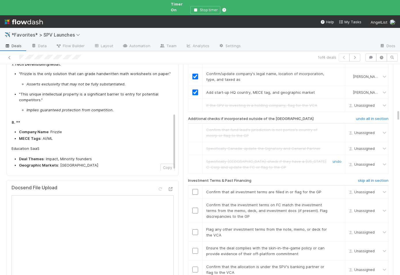
scroll to position [820, 0]
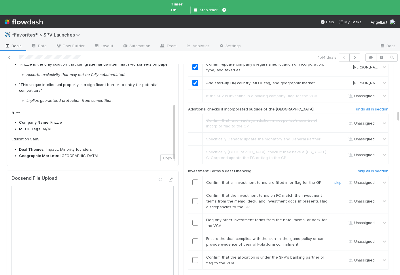
click at [197, 180] on input "checkbox" at bounding box center [195, 183] width 6 height 6
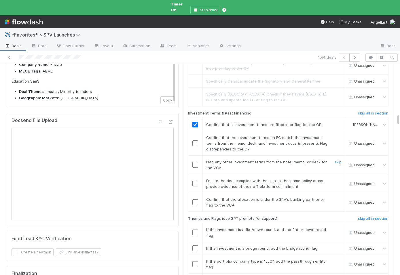
scroll to position [878, 0]
click at [211, 155] on td "Flag any other investment terms from the note, memo, or deck for the VCA skip" at bounding box center [273, 164] width 143 height 19
click at [194, 140] on input "checkbox" at bounding box center [195, 143] width 6 height 6
drag, startPoint x: 336, startPoint y: 133, endPoint x: 192, endPoint y: 139, distance: 144.1
click at [336, 159] on link "skip" at bounding box center [337, 161] width 7 height 5
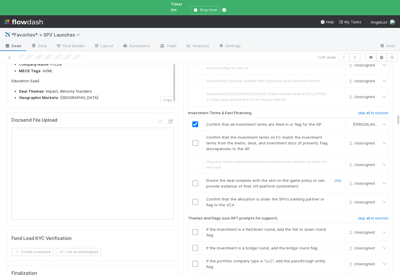
click at [194, 181] on input "checkbox" at bounding box center [195, 184] width 6 height 6
checkbox input "true"
click at [195, 199] on input "checkbox" at bounding box center [195, 202] width 6 height 6
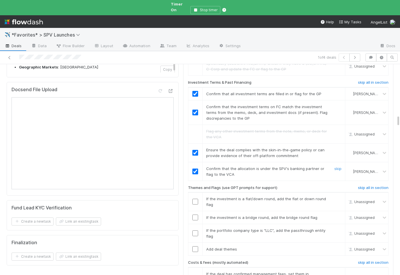
scroll to position [947, 0]
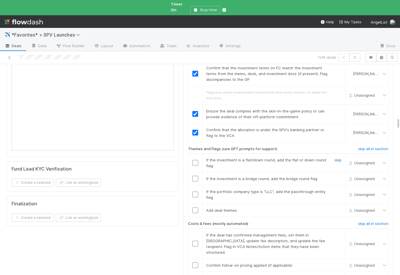
click at [339, 158] on link "skip" at bounding box center [337, 160] width 7 height 5
click at [336, 176] on link "skip" at bounding box center [337, 178] width 7 height 5
drag, startPoint x: 338, startPoint y: 164, endPoint x: 332, endPoint y: 167, distance: 7.1
click at [338, 189] on link "skip" at bounding box center [337, 191] width 7 height 5
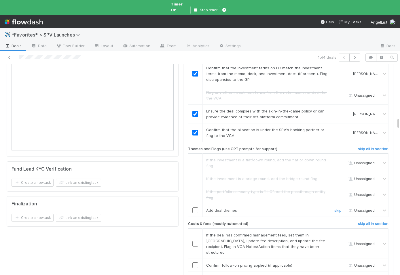
click at [198, 208] on div at bounding box center [195, 211] width 14 height 6
drag, startPoint x: 194, startPoint y: 183, endPoint x: 222, endPoint y: 128, distance: 61.4
click at [194, 208] on input "checkbox" at bounding box center [195, 211] width 6 height 6
checkbox input "true"
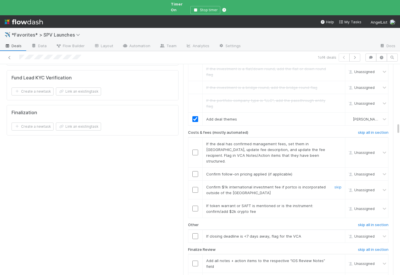
scroll to position [1043, 0]
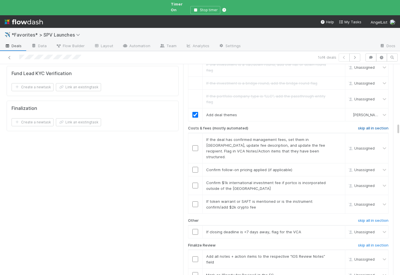
click at [364, 126] on h6 "skip all in section" at bounding box center [373, 128] width 31 height 5
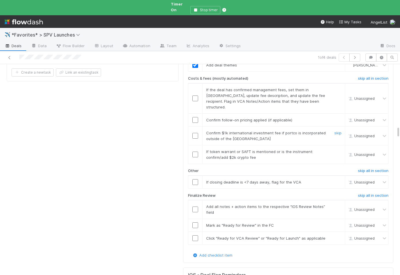
scroll to position [1099, 0]
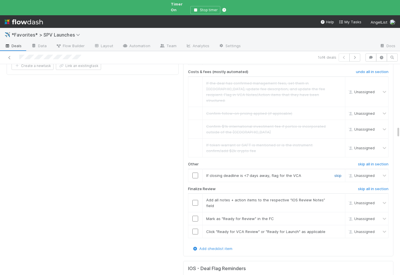
click at [339, 173] on link "skip" at bounding box center [337, 175] width 7 height 5
click at [196, 200] on input "checkbox" at bounding box center [195, 203] width 6 height 6
drag, startPoint x: 195, startPoint y: 185, endPoint x: 195, endPoint y: 195, distance: 10.9
click at [195, 216] on input "checkbox" at bounding box center [195, 219] width 6 height 6
click at [194, 229] on input "checkbox" at bounding box center [195, 232] width 6 height 6
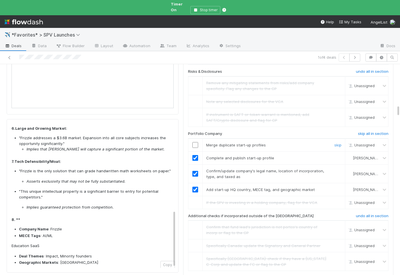
scroll to position [719, 0]
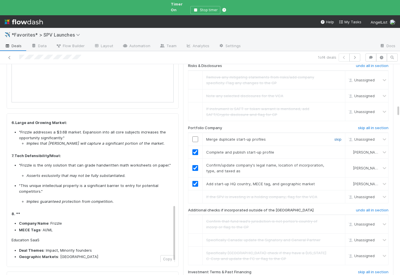
click at [338, 137] on link "skip" at bounding box center [337, 139] width 7 height 5
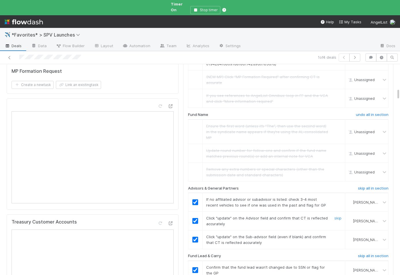
scroll to position [0, 0]
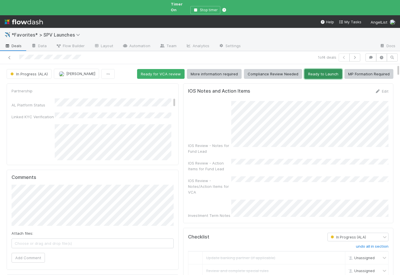
click at [331, 69] on button "Ready to Launch" at bounding box center [323, 74] width 38 height 10
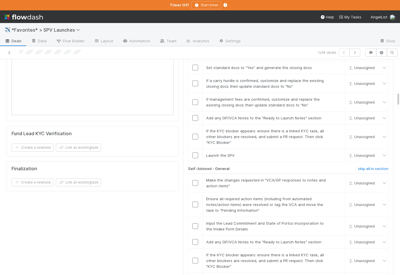
scroll to position [480, 0]
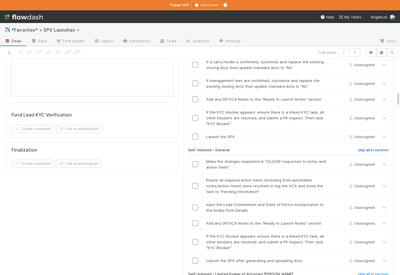
click at [371, 148] on h6 "skip all in section" at bounding box center [373, 150] width 31 height 5
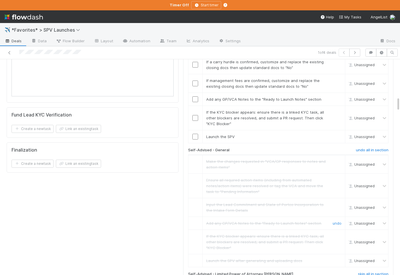
scroll to position [570, 0]
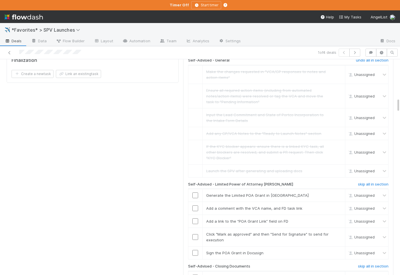
click at [367, 164] on div "AL-Advised skip all in section Make the changes requested in "VCA/GP responses …" at bounding box center [288, 156] width 200 height 513
click at [367, 182] on h6 "skip all in section" at bounding box center [373, 184] width 31 height 5
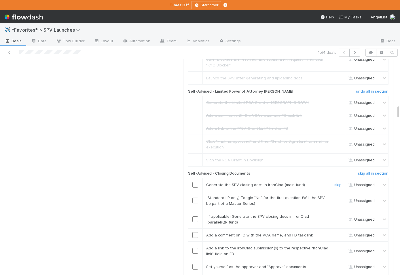
scroll to position [678, 0]
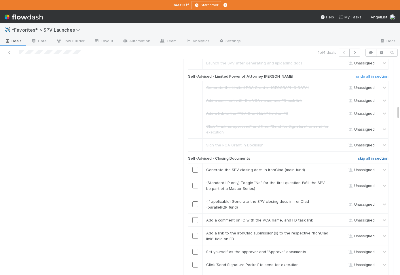
click at [362, 156] on h6 "skip all in section" at bounding box center [373, 158] width 31 height 5
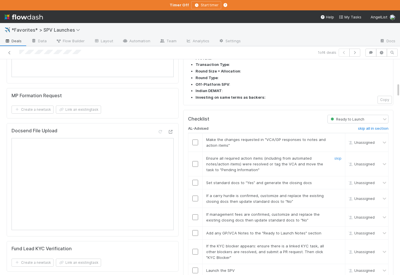
scroll to position [345, 0]
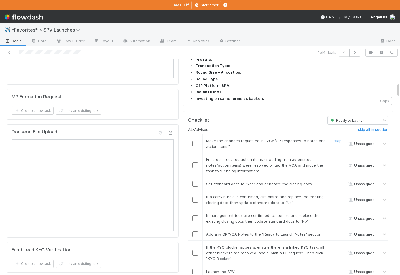
drag, startPoint x: 337, startPoint y: 122, endPoint x: 306, endPoint y: 133, distance: 32.3
click at [337, 138] on link "skip" at bounding box center [337, 140] width 7 height 5
drag, startPoint x: 195, startPoint y: 147, endPoint x: 190, endPoint y: 147, distance: 5.5
click at [192, 162] on input "checkbox" at bounding box center [195, 165] width 6 height 6
checkbox input "true"
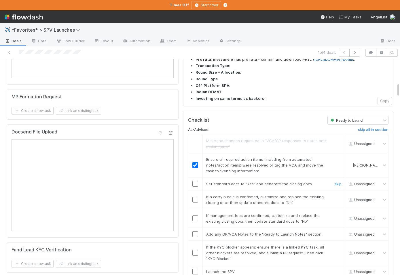
click at [197, 181] on input "checkbox" at bounding box center [195, 184] width 6 height 6
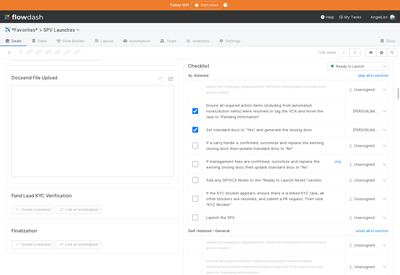
scroll to position [404, 0]
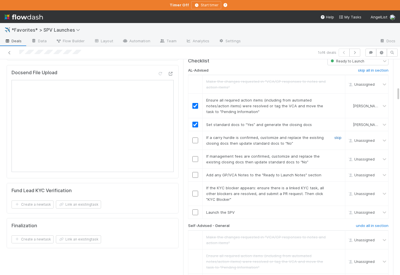
click at [338, 135] on link "skip" at bounding box center [337, 137] width 7 height 5
click at [338, 154] on link "skip" at bounding box center [337, 156] width 7 height 5
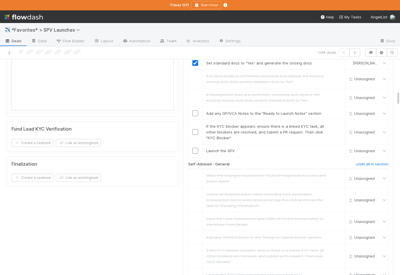
scroll to position [474, 0]
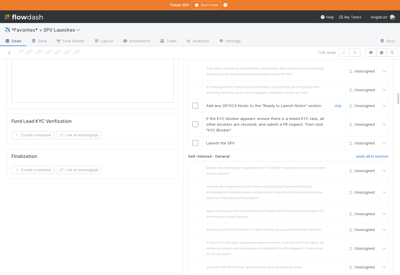
drag, startPoint x: 336, startPoint y: 98, endPoint x: 280, endPoint y: 105, distance: 56.2
click at [336, 103] on link "skip" at bounding box center [337, 105] width 7 height 5
drag, startPoint x: 195, startPoint y: 138, endPoint x: 204, endPoint y: 132, distance: 10.8
click at [194, 140] on input "checkbox" at bounding box center [195, 143] width 6 height 6
drag, startPoint x: 315, startPoint y: 120, endPoint x: 338, endPoint y: 117, distance: 23.0
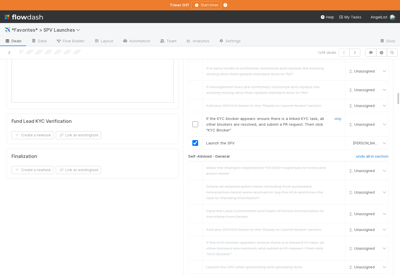
click at [316, 120] on span "If the KYC blocker appears: ensure there is a linked KYC task, all other blocke…" at bounding box center [265, 124] width 118 height 16
click at [340, 116] on link "skip" at bounding box center [337, 118] width 7 height 5
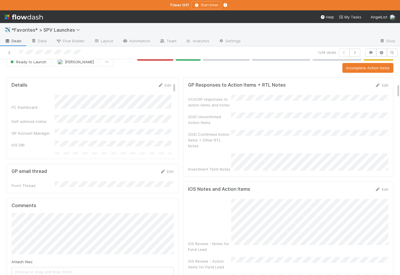
scroll to position [0, 0]
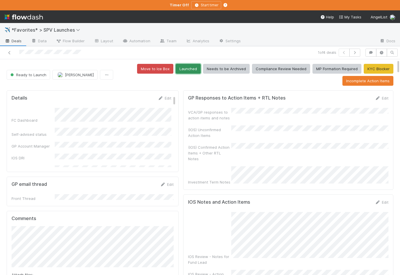
drag, startPoint x: 196, startPoint y: 65, endPoint x: 185, endPoint y: 70, distance: 11.5
click at [195, 65] on button "Launched" at bounding box center [188, 69] width 25 height 10
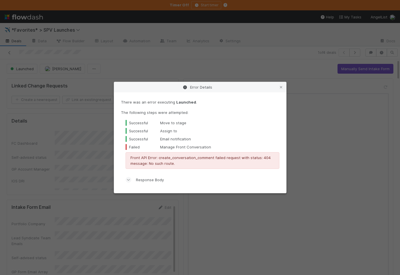
drag, startPoint x: 18, startPoint y: 42, endPoint x: 12, endPoint y: 41, distance: 6.8
click at [18, 42] on div "Error Details There was an error executing Launched . The following steps were …" at bounding box center [200, 137] width 400 height 275
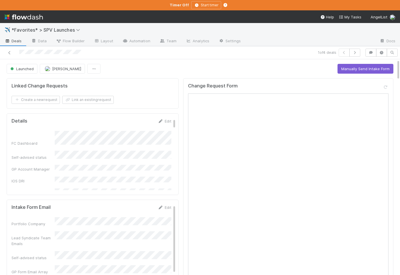
click at [9, 40] on icon at bounding box center [8, 40] width 6 height 3
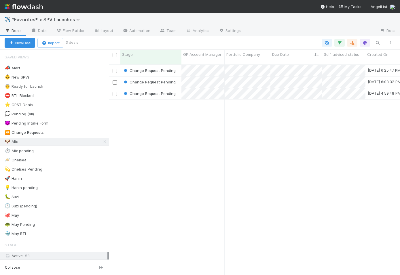
scroll to position [215, 291]
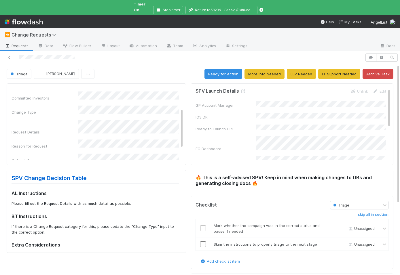
scroll to position [36, 0]
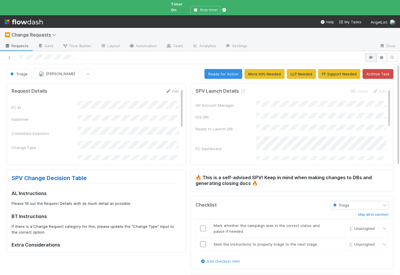
click at [369, 56] on icon "button" at bounding box center [371, 57] width 6 height 3
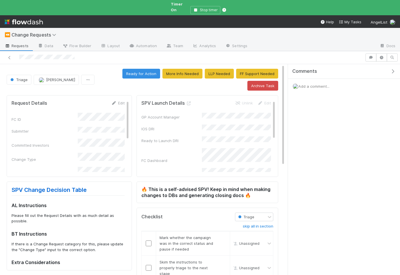
click at [326, 84] on span "Add a comment..." at bounding box center [313, 86] width 31 height 5
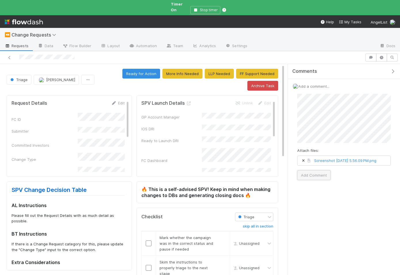
click at [315, 177] on button "Add Comment" at bounding box center [313, 175] width 33 height 10
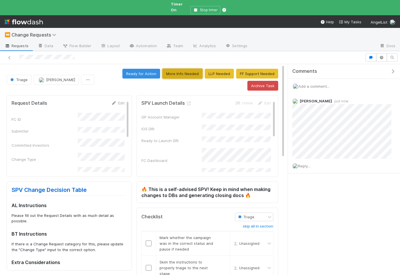
click at [185, 70] on button "More Info Needed" at bounding box center [182, 74] width 40 height 10
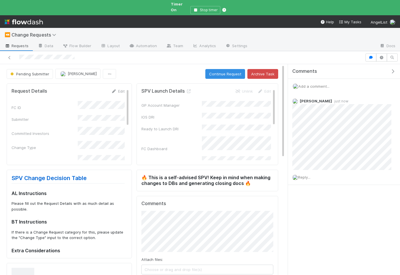
click at [8, 43] on span "Requests" at bounding box center [17, 46] width 24 height 6
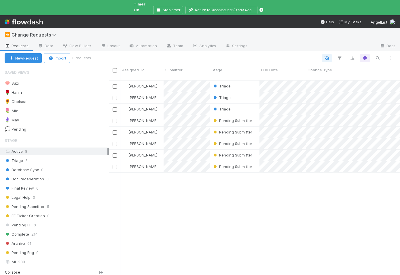
scroll to position [205, 291]
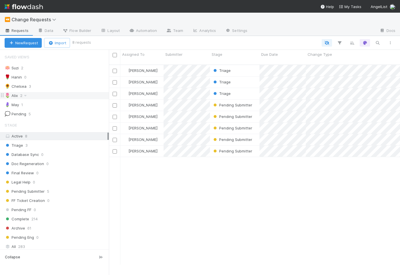
click at [69, 92] on div "🌷 Alix 2" at bounding box center [54, 96] width 109 height 8
click at [85, 97] on div "🌷 Alix 2" at bounding box center [57, 95] width 104 height 7
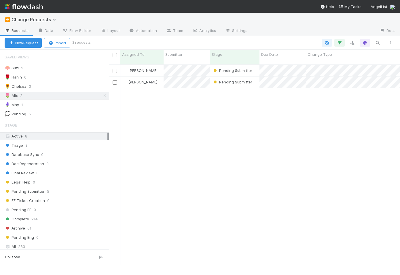
scroll to position [205, 291]
click at [161, 68] on div "[PERSON_NAME]" at bounding box center [141, 70] width 43 height 11
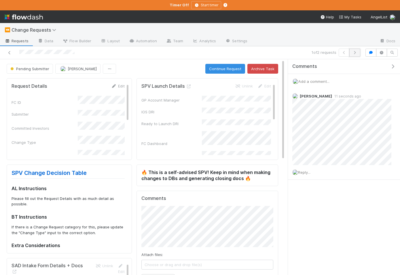
click at [355, 53] on icon "button" at bounding box center [355, 52] width 6 height 3
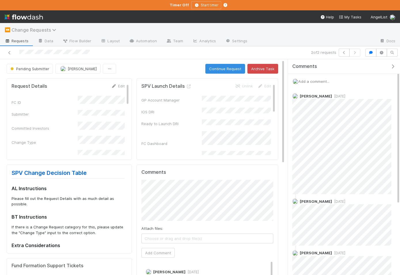
click at [42, 29] on span "Change Requests" at bounding box center [36, 30] width 48 height 6
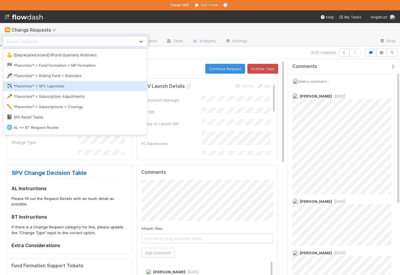
click at [40, 86] on div "✈️ *Favorites* > SPV Launches" at bounding box center [75, 86] width 137 height 6
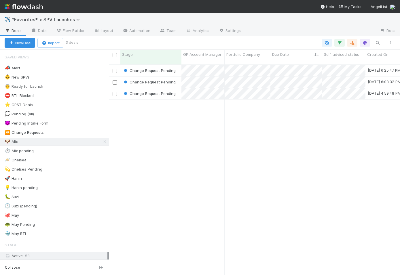
scroll to position [215, 291]
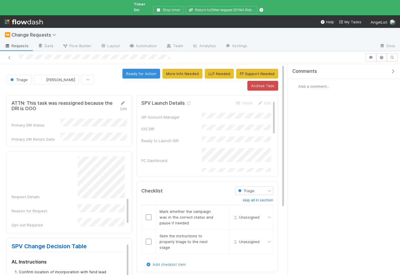
scroll to position [115, 0]
click at [384, 54] on button "button" at bounding box center [381, 58] width 11 height 8
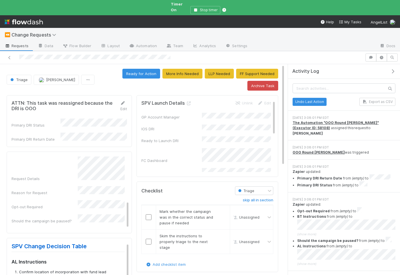
click at [13, 43] on span "Requests" at bounding box center [17, 46] width 24 height 6
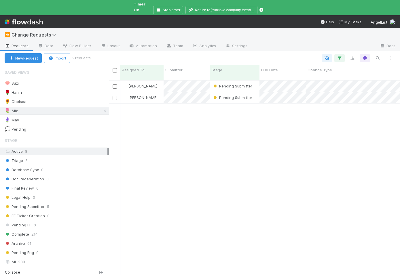
scroll to position [205, 291]
click at [40, 32] on span "Change Requests" at bounding box center [36, 35] width 48 height 6
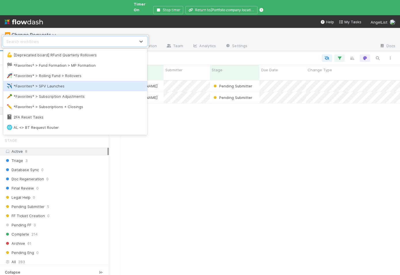
click at [61, 88] on div "✈️ *Favorites* > SPV Launches" at bounding box center [75, 86] width 137 height 6
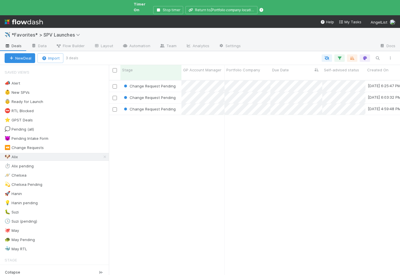
scroll to position [205, 291]
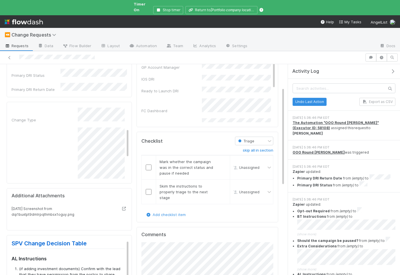
scroll to position [52, 0]
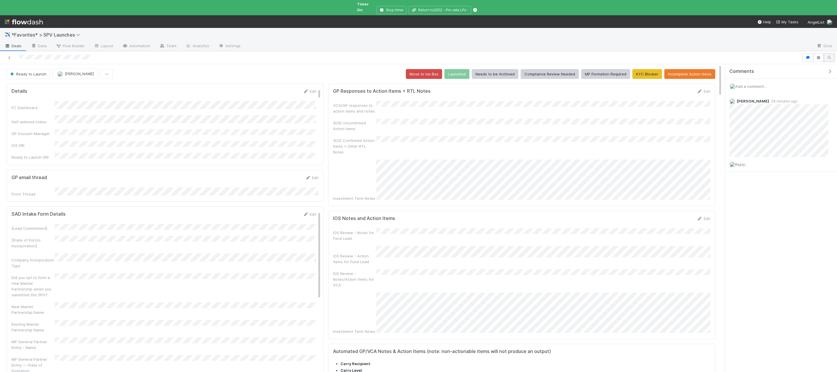
click at [486, 56] on icon "button" at bounding box center [830, 57] width 6 height 3
click at [486, 83] on input "text" at bounding box center [774, 87] width 88 height 8
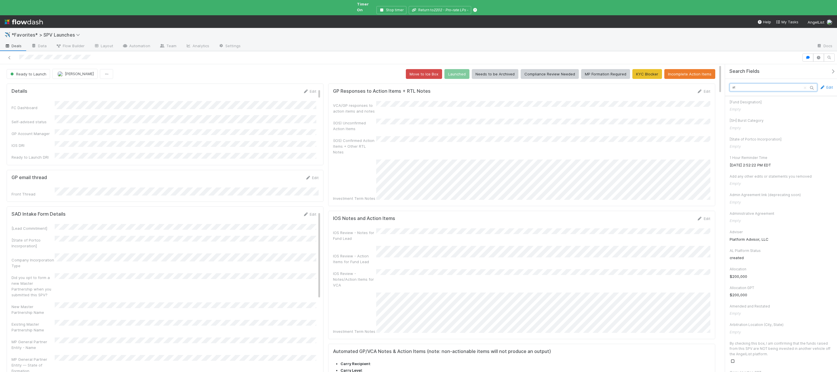
type input "a"
type input "status"
click at [486, 54] on button "button" at bounding box center [818, 58] width 11 height 8
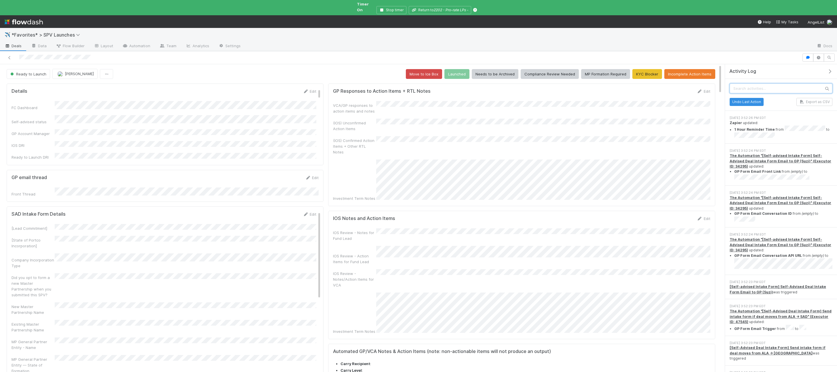
click at [486, 86] on input "text" at bounding box center [781, 88] width 103 height 10
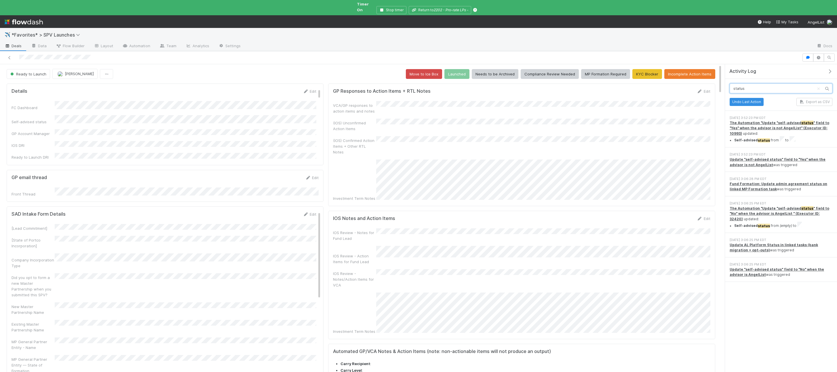
type input "status"
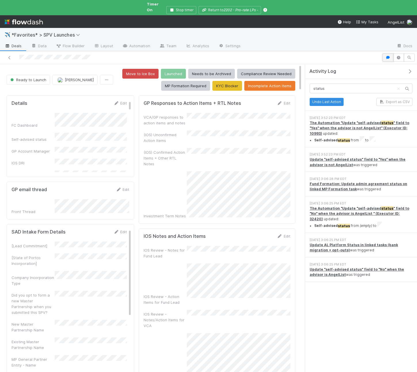
click at [391, 54] on button "button" at bounding box center [388, 58] width 11 height 8
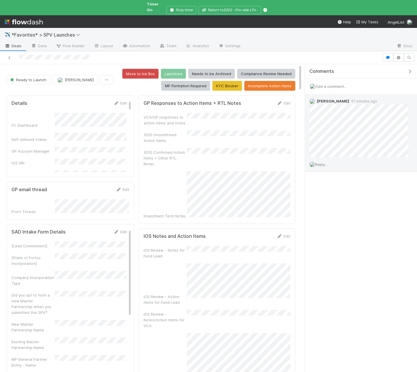
click at [325, 162] on span "Reply..." at bounding box center [321, 164] width 12 height 5
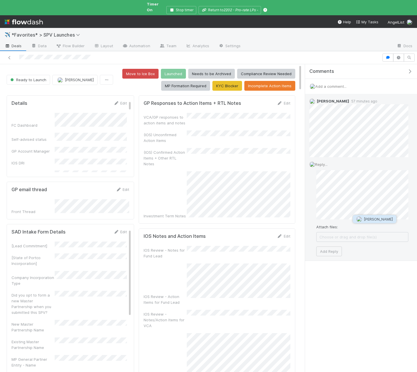
click at [364, 219] on span "Suzi Kang" at bounding box center [378, 219] width 29 height 5
click at [338, 247] on button "Add Reply" at bounding box center [329, 251] width 26 height 10
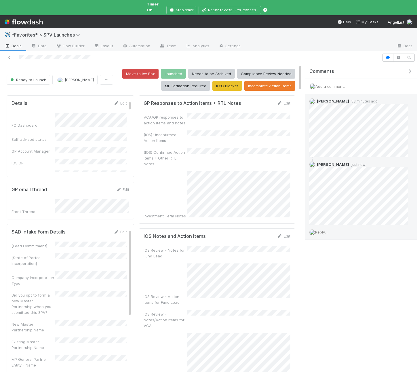
click at [338, 247] on div "Comments Add a comment... Sam Josephson 58 minutes ago Alix Hashagen just now R…" at bounding box center [361, 166] width 112 height 204
click at [128, 43] on link "Automation" at bounding box center [136, 46] width 37 height 9
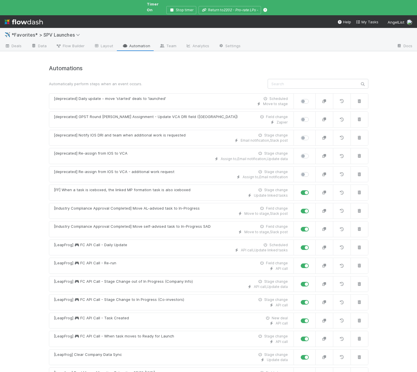
click at [287, 79] on input "text" at bounding box center [318, 84] width 101 height 10
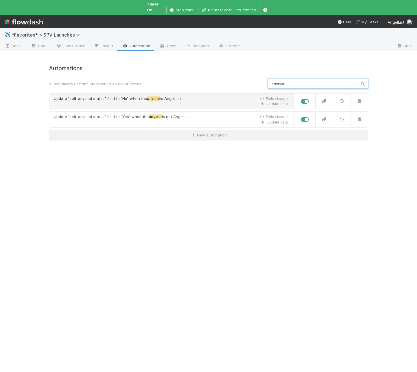
type input "advisor"
click at [160, 101] on div "Update data" at bounding box center [171, 103] width 234 height 5
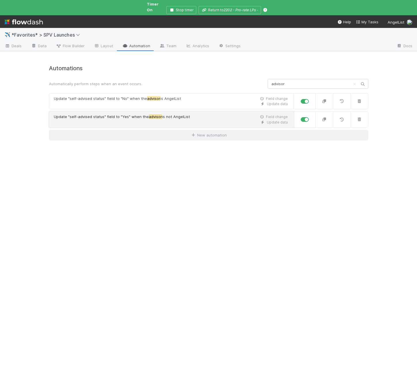
click at [162, 114] on span "is not AngelList" at bounding box center [176, 116] width 28 height 5
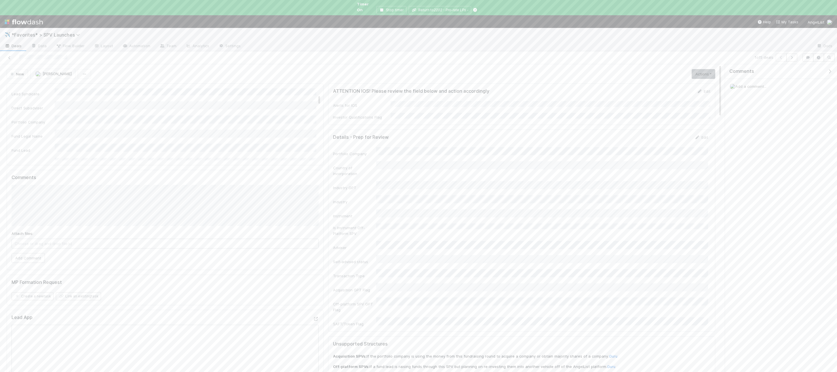
scroll to position [78, 0]
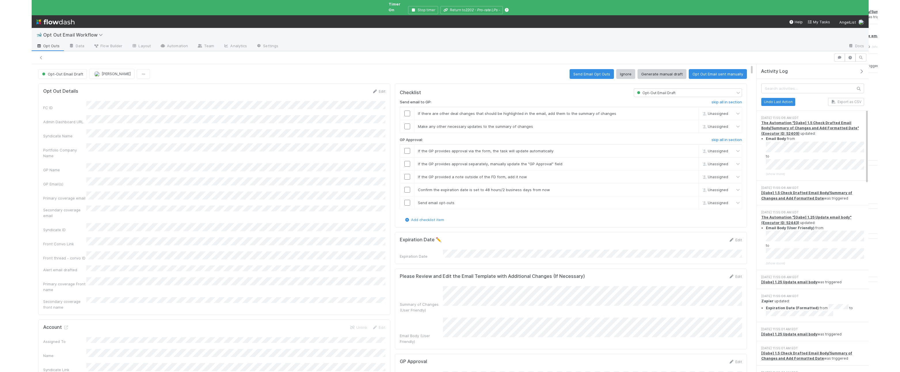
scroll to position [176, 0]
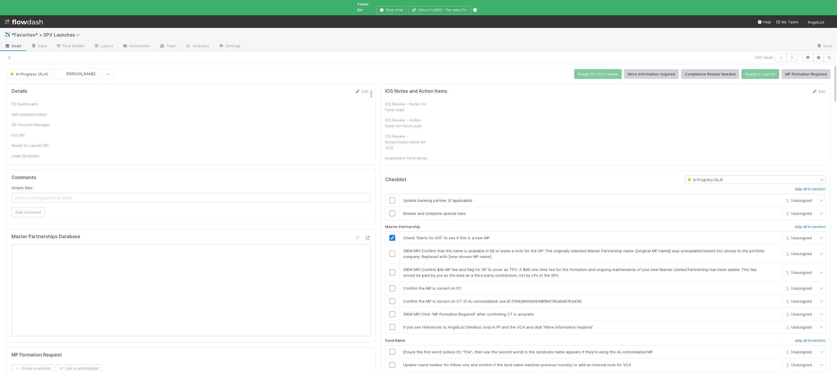
checkbox input "true"
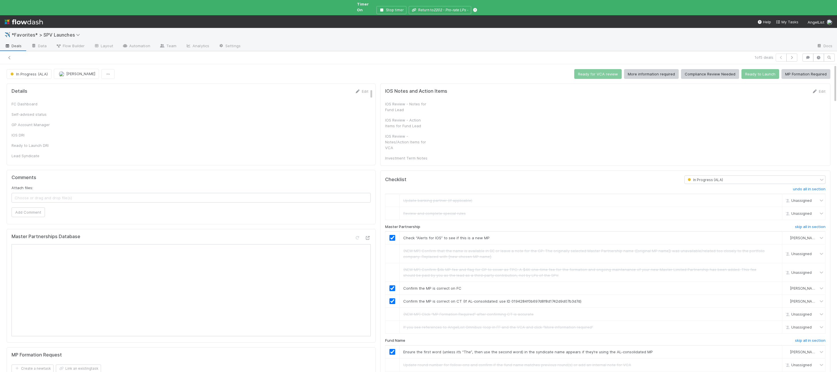
checkbox input "true"
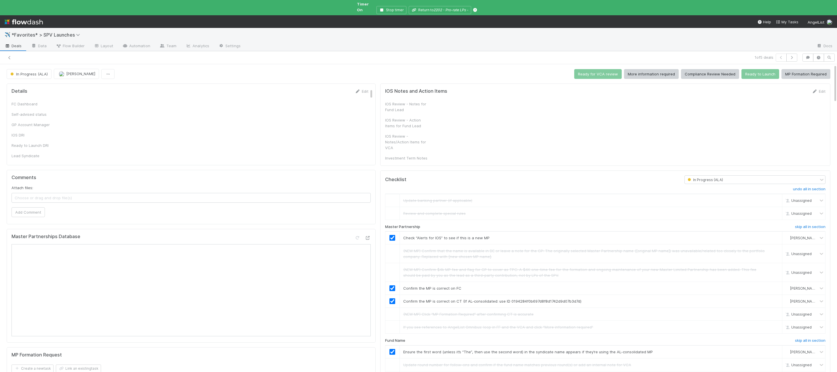
checkbox input "true"
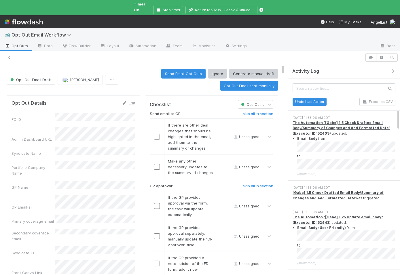
scroll to position [176, 0]
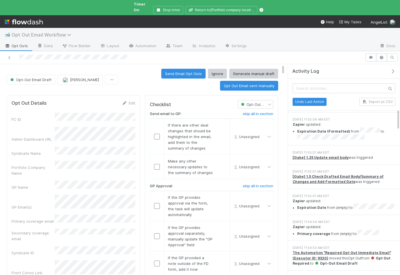
click at [14, 32] on span "Opt Out Email Workflow" at bounding box center [43, 35] width 62 height 6
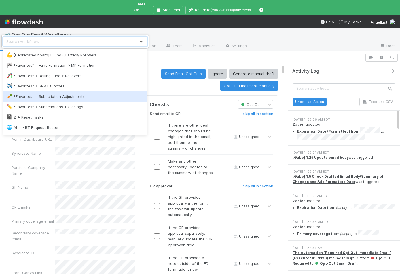
click at [35, 91] on div "🥕 *Favorites* > Subscription Adjustments" at bounding box center [75, 96] width 144 height 10
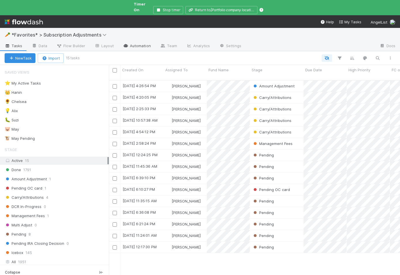
scroll to position [205, 291]
click at [132, 42] on link "Automation" at bounding box center [136, 46] width 37 height 9
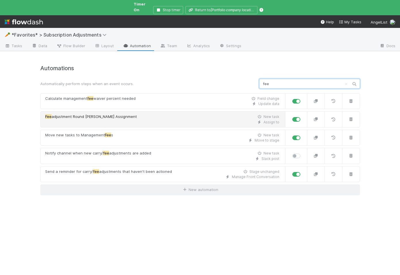
type input "fee"
click at [102, 114] on span "adjustment Round [PERSON_NAME] Assignment" at bounding box center [94, 116] width 85 height 5
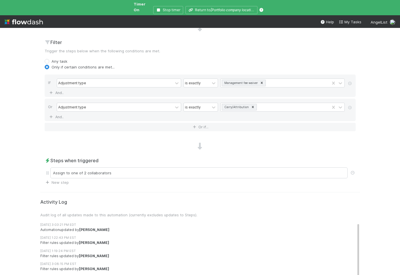
scroll to position [183, 0]
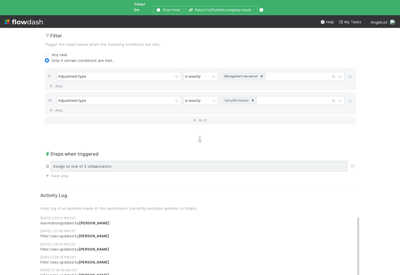
click at [159, 161] on div "Assign to one of 2 collaborators" at bounding box center [198, 166] width 297 height 11
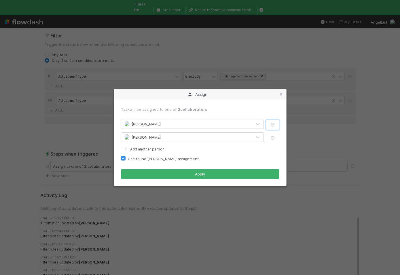
click at [272, 126] on icon "button" at bounding box center [273, 125] width 6 height 4
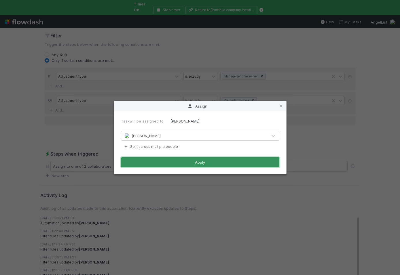
click at [234, 161] on button "Apply" at bounding box center [200, 162] width 158 height 10
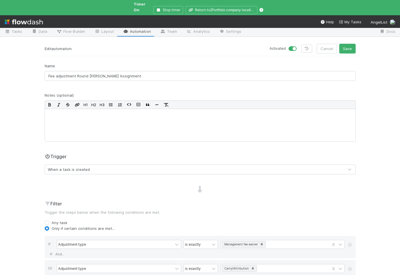
scroll to position [0, 0]
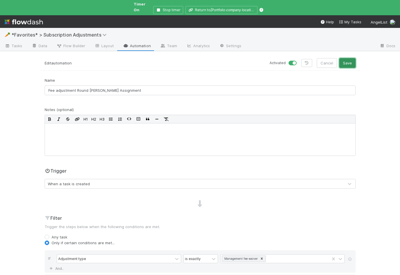
click at [346, 61] on button "Save" at bounding box center [347, 63] width 16 height 10
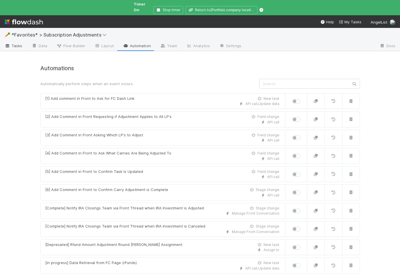
click at [23, 42] on link "Tasks" at bounding box center [13, 46] width 27 height 9
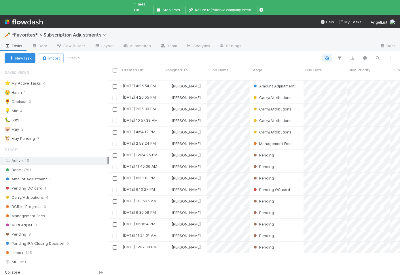
scroll to position [205, 291]
click at [76, 107] on div "💡 Alix 4" at bounding box center [57, 110] width 104 height 7
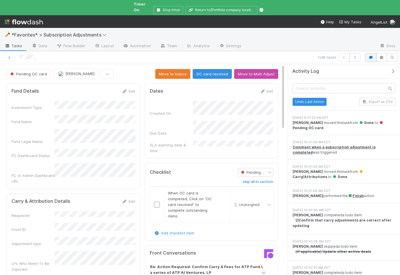
click at [369, 54] on button "button" at bounding box center [370, 58] width 11 height 8
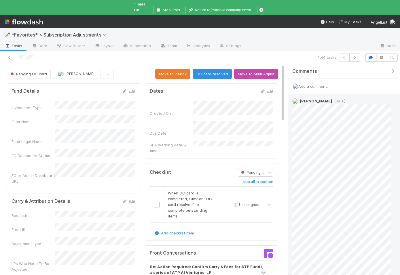
scroll to position [190, 0]
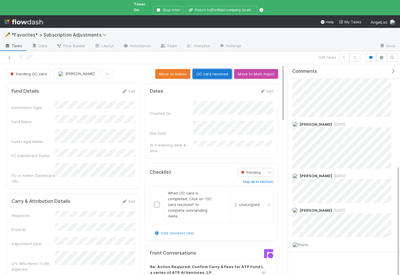
click at [219, 69] on button "OC card resolved" at bounding box center [212, 74] width 39 height 10
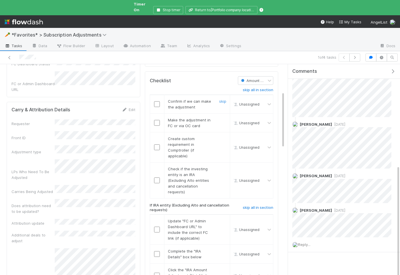
scroll to position [107, 0]
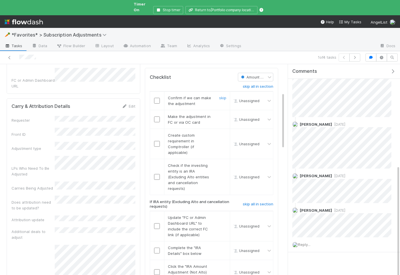
click at [155, 98] on input "checkbox" at bounding box center [157, 101] width 6 height 6
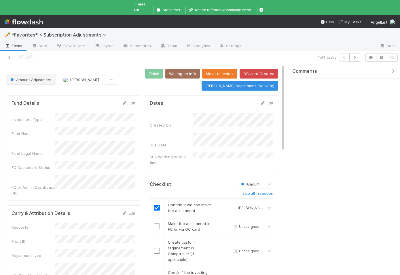
click at [22, 77] on span "Amount Adjustment" at bounding box center [30, 79] width 42 height 5
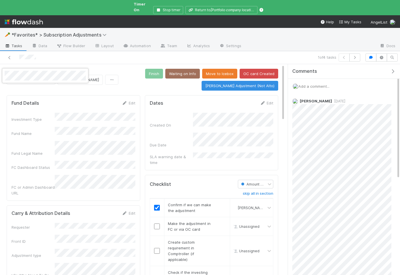
click at [158, 198] on div at bounding box center [200, 137] width 400 height 275
click at [157, 205] on input "checkbox" at bounding box center [157, 208] width 6 height 6
click at [33, 75] on button "Amount Adjustment" at bounding box center [31, 80] width 49 height 10
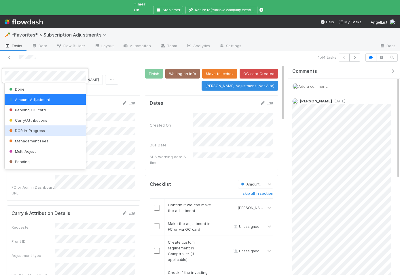
click at [42, 119] on span "Carry/Attributions" at bounding box center [27, 120] width 39 height 5
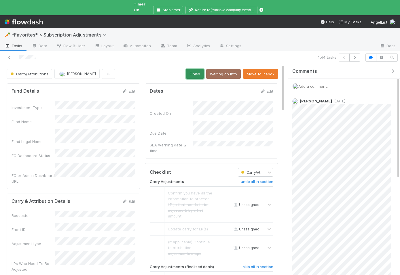
click at [199, 71] on button "Finish" at bounding box center [195, 74] width 18 height 10
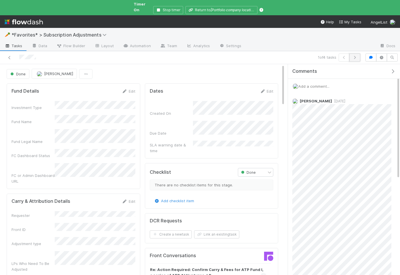
click at [356, 56] on icon "button" at bounding box center [355, 57] width 6 height 3
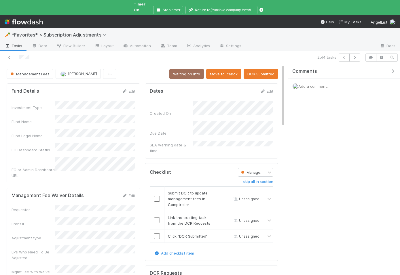
click at [392, 69] on icon "button" at bounding box center [393, 71] width 6 height 5
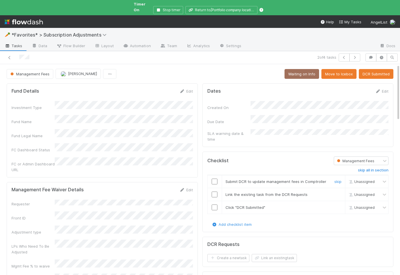
drag, startPoint x: 212, startPoint y: 172, endPoint x: 219, endPoint y: 178, distance: 9.4
click at [212, 179] on input "checkbox" at bounding box center [215, 182] width 6 height 6
click at [286, 254] on button "Link an existing task" at bounding box center [274, 258] width 45 height 8
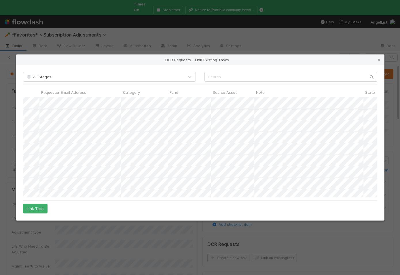
scroll to position [0, 201]
click at [39, 210] on button "Link Task" at bounding box center [35, 209] width 24 height 10
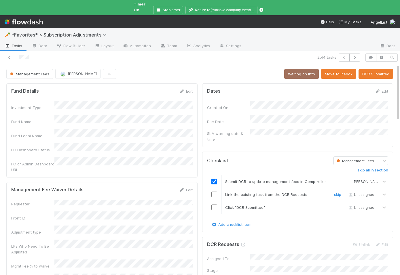
click at [215, 192] on input "checkbox" at bounding box center [214, 195] width 6 height 6
drag, startPoint x: 214, startPoint y: 198, endPoint x: 213, endPoint y: 202, distance: 4.2
click at [214, 205] on input "checkbox" at bounding box center [214, 208] width 6 height 6
click at [213, 192] on input "checkbox" at bounding box center [213, 195] width 6 height 6
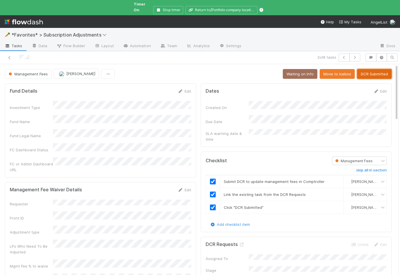
click at [375, 69] on button "DCR Submitted" at bounding box center [374, 74] width 35 height 10
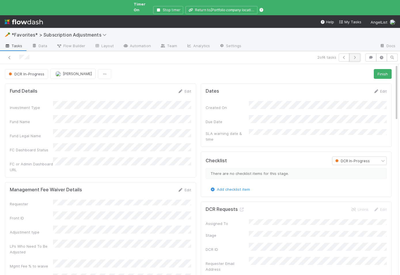
click at [355, 55] on button "button" at bounding box center [354, 58] width 11 height 8
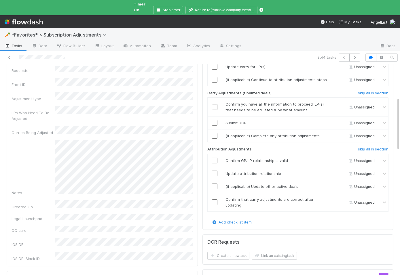
scroll to position [134, 0]
click at [364, 53] on div "3 of 4 tasks" at bounding box center [200, 57] width 400 height 13
click at [367, 54] on button "button" at bounding box center [370, 58] width 11 height 8
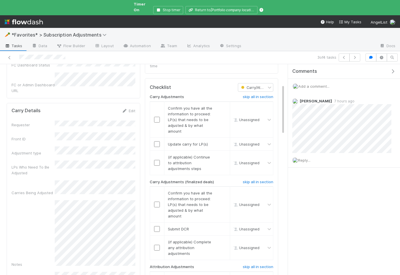
scroll to position [54, 0]
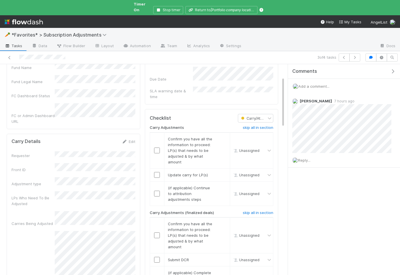
click at [377, 183] on div "Comments Add a comment... Amy Saks 7 hours ago Reply..." at bounding box center [344, 130] width 112 height 132
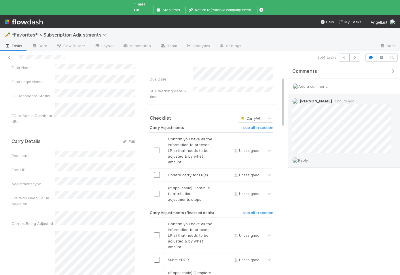
drag, startPoint x: 309, startPoint y: 155, endPoint x: 310, endPoint y: 159, distance: 4.6
click at [309, 158] on span "Reply..." at bounding box center [304, 160] width 12 height 5
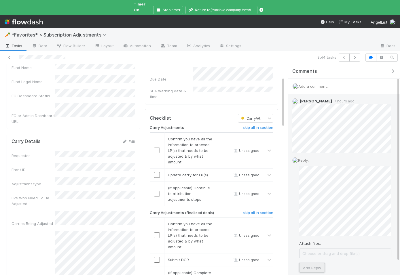
click at [315, 263] on button "Add Reply" at bounding box center [312, 268] width 26 height 10
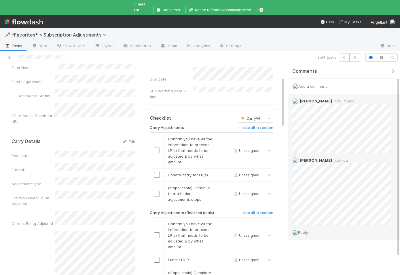
scroll to position [0, 0]
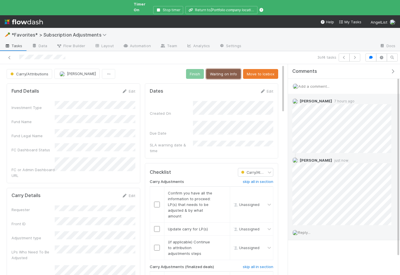
drag, startPoint x: 216, startPoint y: 71, endPoint x: 208, endPoint y: 79, distance: 11.6
click at [216, 71] on button "Waiting on Info" at bounding box center [223, 74] width 35 height 10
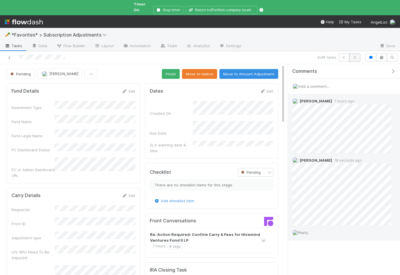
click at [357, 56] on icon "button" at bounding box center [355, 57] width 6 height 3
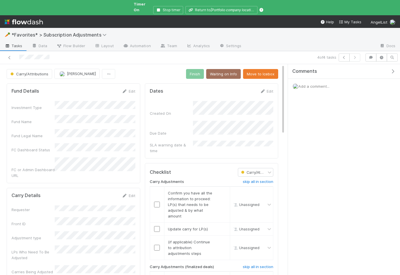
click at [394, 64] on div "Comments" at bounding box center [344, 71] width 112 height 15
click at [394, 69] on icon "button" at bounding box center [393, 71] width 6 height 5
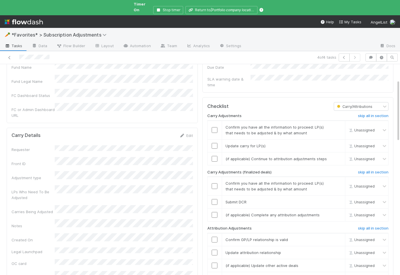
scroll to position [56, 0]
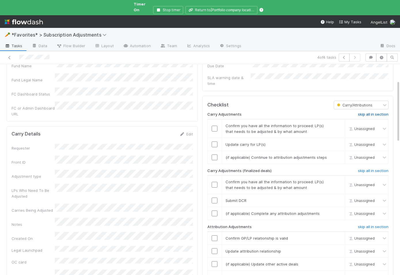
click at [368, 112] on h6 "skip all in section" at bounding box center [373, 114] width 31 height 5
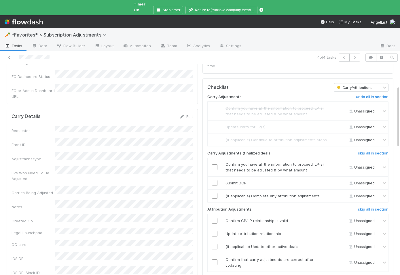
scroll to position [75, 0]
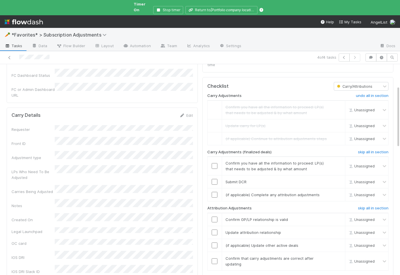
drag, startPoint x: 213, startPoint y: 157, endPoint x: 214, endPoint y: 166, distance: 8.6
click at [213, 163] on input "checkbox" at bounding box center [215, 166] width 6 height 6
click at [214, 176] on td at bounding box center [214, 182] width 14 height 13
drag, startPoint x: 217, startPoint y: 170, endPoint x: 234, endPoint y: 182, distance: 20.4
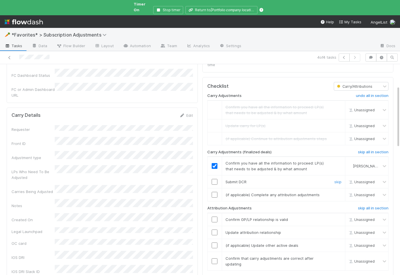
click at [217, 179] on input "checkbox" at bounding box center [215, 182] width 6 height 6
click at [336, 193] on link "skip" at bounding box center [337, 195] width 7 height 5
click at [367, 206] on h6 "skip all in section" at bounding box center [373, 208] width 31 height 5
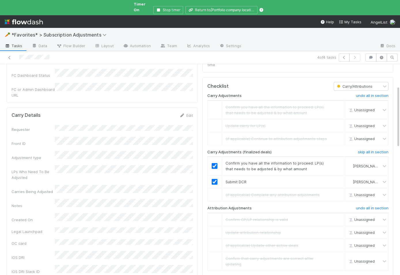
scroll to position [0, 0]
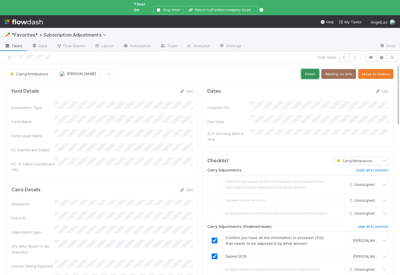
click at [307, 71] on button "Finish" at bounding box center [310, 74] width 18 height 10
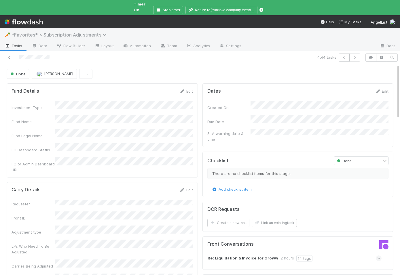
click at [36, 32] on span "*Favorites* > Subscription Adjustments" at bounding box center [61, 35] width 98 height 6
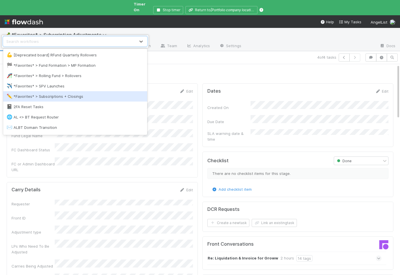
click at [57, 98] on div "✏️ *Favorites* > Subscriptions + Closings" at bounding box center [75, 97] width 137 height 6
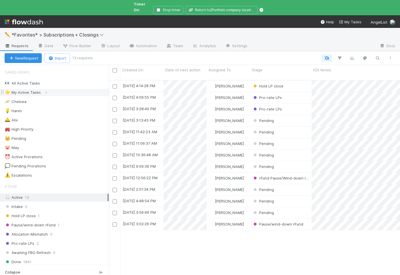
scroll to position [205, 291]
click at [33, 117] on div "🛎️ Alix 3" at bounding box center [57, 120] width 104 height 7
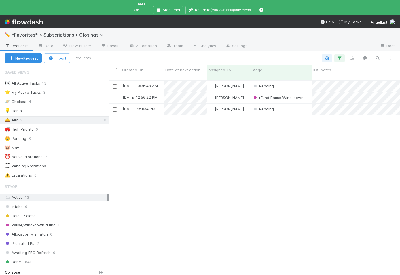
scroll to position [205, 291]
click at [140, 42] on link "Automation" at bounding box center [142, 46] width 37 height 9
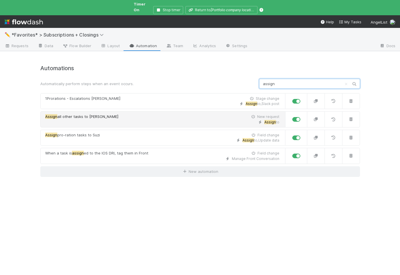
type input "assign"
click at [164, 120] on div "Assign to" at bounding box center [162, 122] width 234 height 5
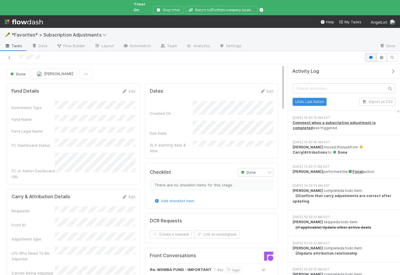
click at [369, 56] on icon "button" at bounding box center [371, 57] width 6 height 3
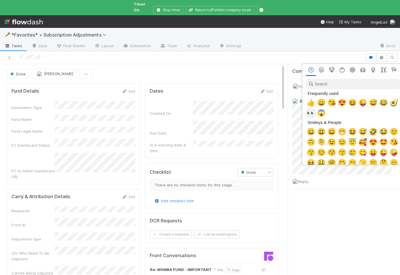
click at [310, 113] on span "👀" at bounding box center [311, 113] width 9 height 8
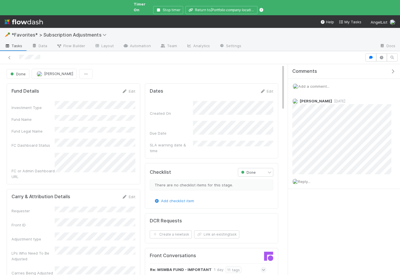
click at [139, 159] on div "Fund Details Edit Investment Type Fund Name Fund Legal Name FC Dashboard Status…" at bounding box center [74, 133] width 134 height 101
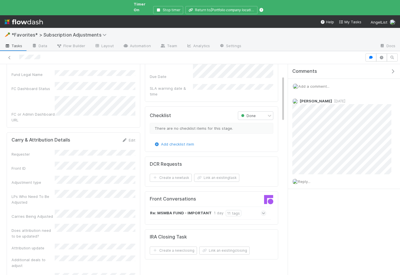
scroll to position [59, 0]
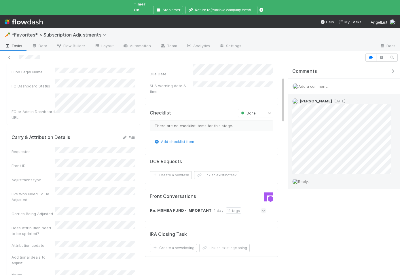
click at [307, 174] on div "Reply..." at bounding box center [342, 181] width 108 height 14
click at [308, 179] on span "Reply..." at bounding box center [304, 181] width 12 height 5
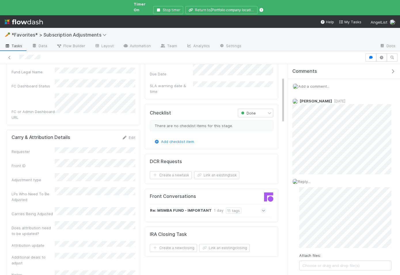
click at [145, 172] on div "DCR Requests Create a new task Link an existing task" at bounding box center [212, 169] width 134 height 31
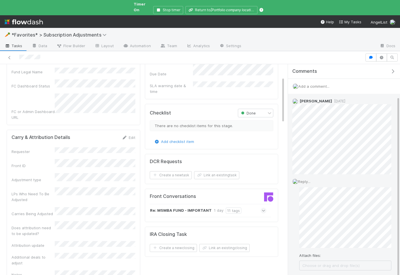
scroll to position [38, 0]
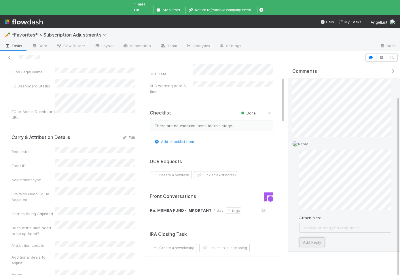
click at [308, 238] on button "Add Reply" at bounding box center [312, 243] width 26 height 10
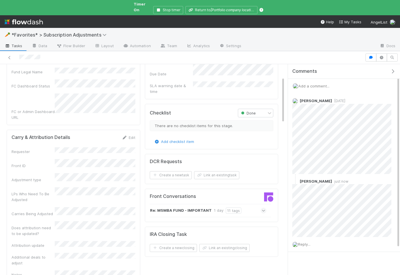
scroll to position [0, 0]
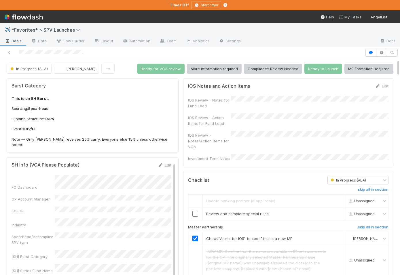
scroll to position [0, 0]
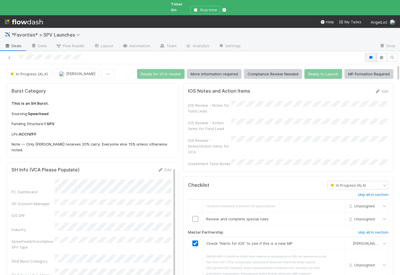
click at [370, 56] on icon "button" at bounding box center [371, 57] width 6 height 3
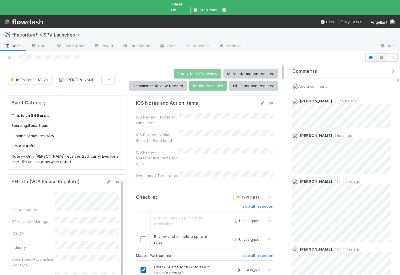
click at [379, 54] on button "button" at bounding box center [381, 58] width 11 height 8
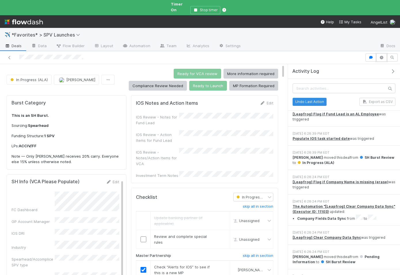
scroll to position [162, 0]
click at [371, 56] on button "button" at bounding box center [370, 58] width 11 height 8
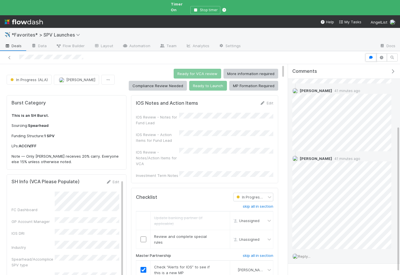
scroll to position [102, 0]
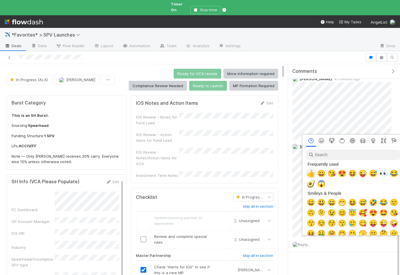
click at [310, 174] on span "👍" at bounding box center [311, 174] width 9 height 8
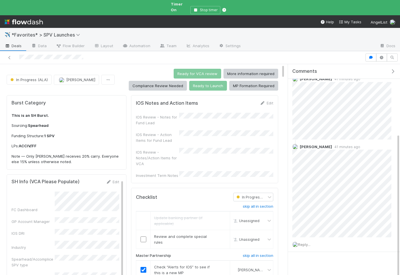
click at [392, 70] on div "Comments" at bounding box center [344, 71] width 112 height 15
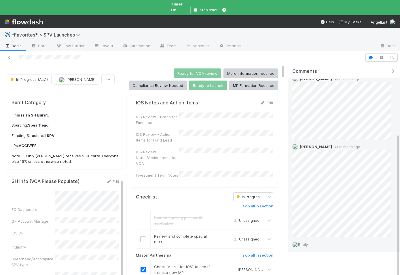
click at [391, 69] on icon "button" at bounding box center [393, 71] width 6 height 5
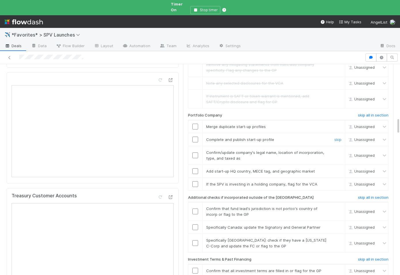
scroll to position [682, 0]
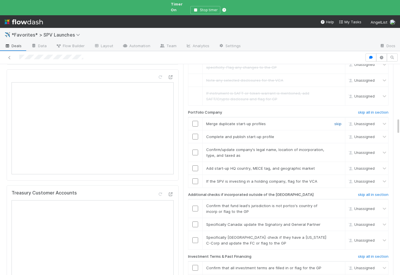
click at [337, 121] on link "skip" at bounding box center [337, 123] width 7 height 5
click at [337, 134] on link "skip" at bounding box center [337, 136] width 7 height 5
drag, startPoint x: 195, startPoint y: 129, endPoint x: 194, endPoint y: 134, distance: 5.0
click at [195, 150] on input "checkbox" at bounding box center [195, 153] width 6 height 6
click at [195, 166] on input "checkbox" at bounding box center [195, 169] width 6 height 6
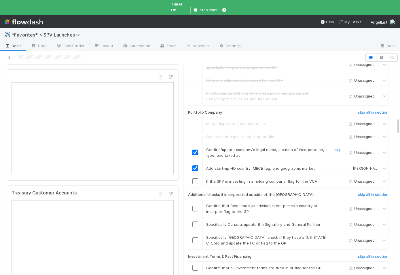
checkbox input "true"
click at [335, 179] on link "skip" at bounding box center [337, 181] width 7 height 5
click at [365, 193] on h6 "skip all in section" at bounding box center [373, 195] width 31 height 5
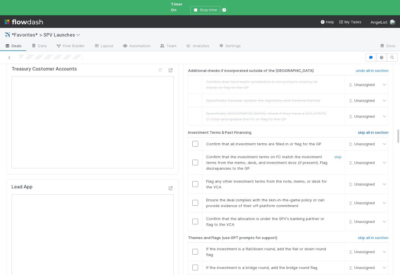
scroll to position [811, 0]
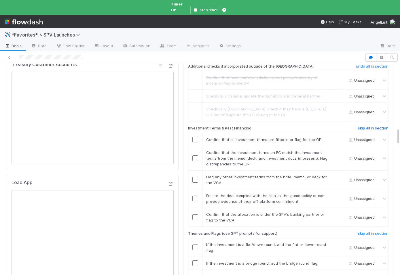
click at [369, 126] on h6 "skip all in section" at bounding box center [373, 128] width 31 height 5
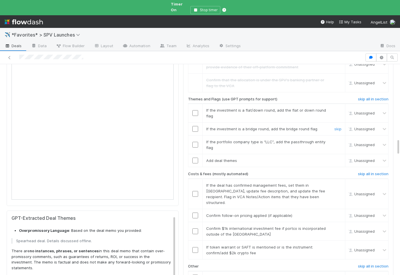
scroll to position [946, 0]
drag, startPoint x: 366, startPoint y: 75, endPoint x: 364, endPoint y: 82, distance: 6.7
click at [366, 96] on h6 "skip all in section" at bounding box center [373, 98] width 31 height 5
click at [365, 171] on h6 "skip all in section" at bounding box center [373, 173] width 31 height 5
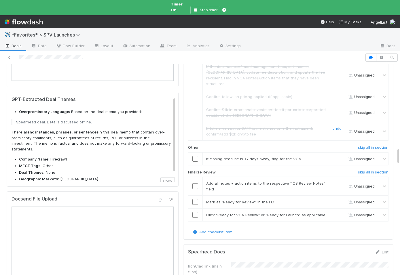
scroll to position [1065, 0]
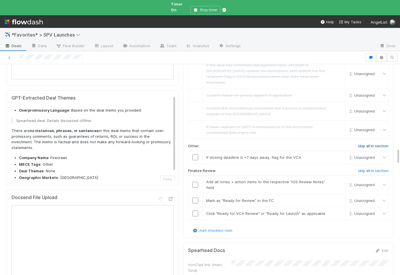
click at [372, 144] on h6 "skip all in section" at bounding box center [373, 146] width 31 height 5
click at [380, 169] on h6 "skip all in section" at bounding box center [373, 171] width 31 height 5
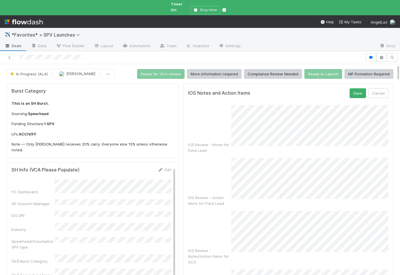
scroll to position [0, 2]
click at [353, 90] on button "Save" at bounding box center [356, 93] width 16 height 10
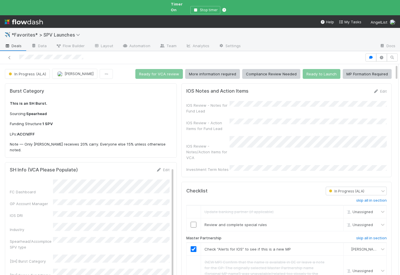
scroll to position [0, 0]
click at [271, 145] on div "IOS Review - Notes/Action Items for VCA" at bounding box center [288, 148] width 200 height 24
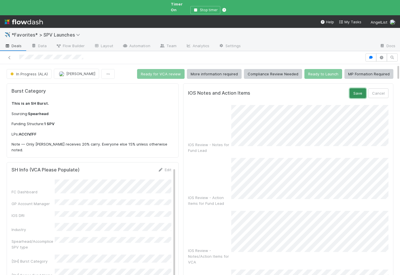
click at [365, 88] on button "Save" at bounding box center [358, 93] width 16 height 10
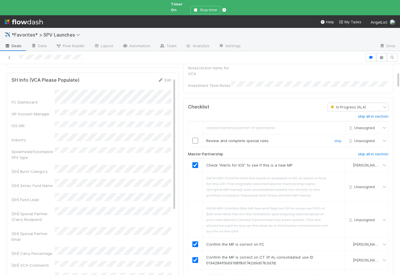
scroll to position [92, 0]
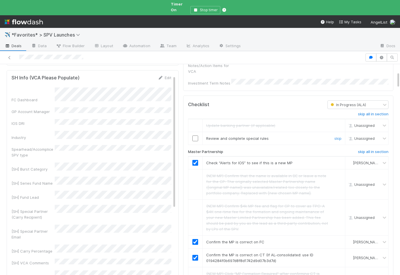
drag, startPoint x: 196, startPoint y: 117, endPoint x: 226, endPoint y: 118, distance: 29.4
click at [196, 136] on input "checkbox" at bounding box center [195, 139] width 6 height 6
drag, startPoint x: 275, startPoint y: 125, endPoint x: 269, endPoint y: 124, distance: 5.8
checkbox input "true"
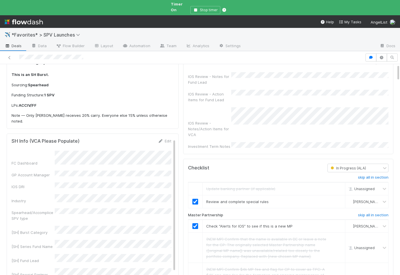
scroll to position [0, 0]
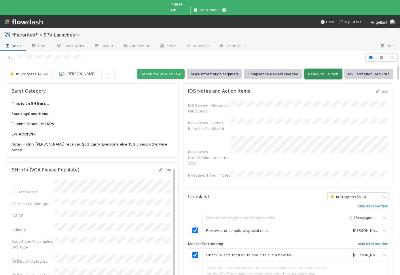
click at [323, 70] on button "Ready to Launch" at bounding box center [323, 74] width 38 height 10
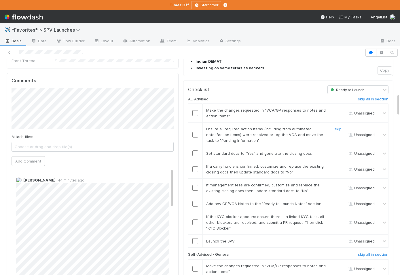
scroll to position [311, 0]
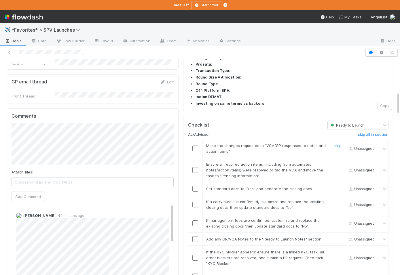
drag, startPoint x: 337, startPoint y: 110, endPoint x: 305, endPoint y: 119, distance: 33.0
click at [337, 143] on link "skip" at bounding box center [337, 145] width 7 height 5
click at [197, 167] on input "checkbox" at bounding box center [195, 170] width 6 height 6
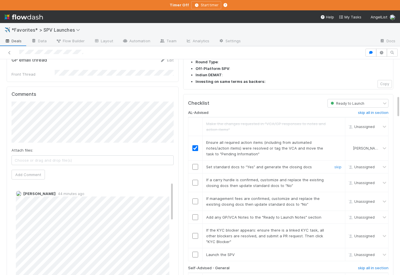
scroll to position [377, 0]
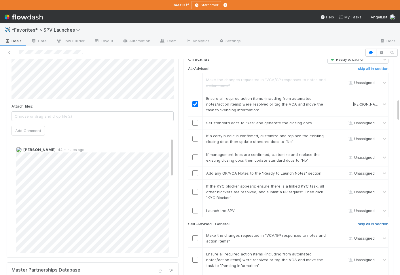
click at [372, 222] on h6 "skip all in section" at bounding box center [373, 224] width 31 height 5
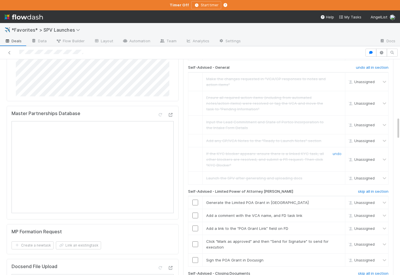
scroll to position [567, 0]
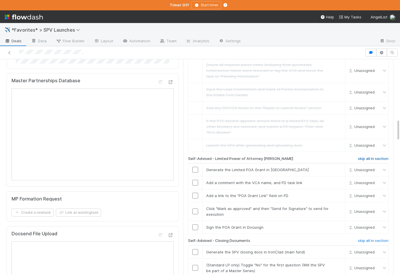
click at [360, 121] on div "AL-Advised skip all in section Make the changes requested in "VCA/GP responses …" at bounding box center [288, 130] width 200 height 513
click at [361, 157] on h6 "skip all in section" at bounding box center [373, 159] width 31 height 5
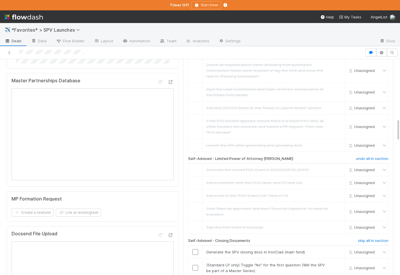
click at [378, 204] on div "AL-Advised skip all in section Make the changes requested in "VCA/GP responses …" at bounding box center [288, 130] width 200 height 513
click at [378, 239] on h6 "skip all in section" at bounding box center [373, 241] width 31 height 5
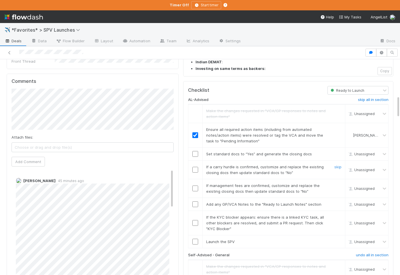
scroll to position [346, 0]
click at [197, 151] on input "checkbox" at bounding box center [195, 154] width 6 height 6
click at [338, 165] on link "skip" at bounding box center [337, 167] width 7 height 5
click at [338, 184] on link "skip" at bounding box center [337, 186] width 7 height 5
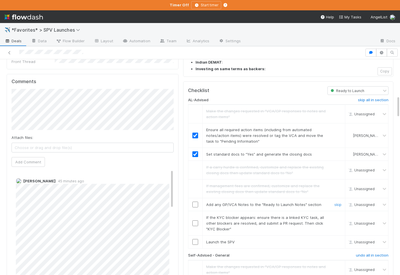
click at [196, 202] on input "checkbox" at bounding box center [195, 205] width 6 height 6
drag, startPoint x: 340, startPoint y: 181, endPoint x: 325, endPoint y: 193, distance: 19.1
click at [340, 215] on link "skip" at bounding box center [337, 217] width 7 height 5
drag, startPoint x: 195, startPoint y: 207, endPoint x: 177, endPoint y: 213, distance: 18.8
click at [195, 239] on input "checkbox" at bounding box center [195, 242] width 6 height 6
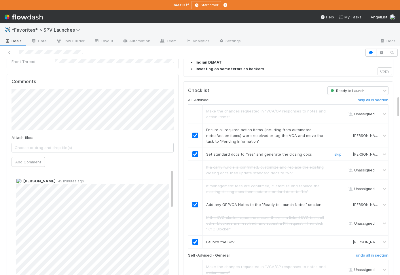
scroll to position [0, 0]
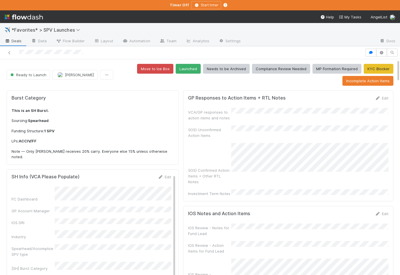
drag, startPoint x: 180, startPoint y: 87, endPoint x: 194, endPoint y: 89, distance: 14.3
click at [200, 65] on button "Launched" at bounding box center [188, 69] width 25 height 10
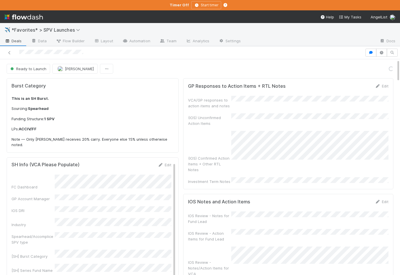
scroll to position [0, 2]
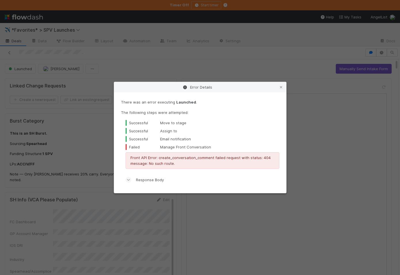
click at [36, 65] on div "Error Details There was an error executing Launched . The following steps were …" at bounding box center [200, 137] width 400 height 275
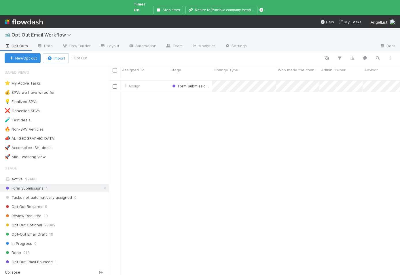
scroll to position [205, 291]
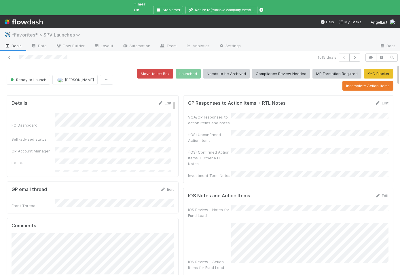
drag, startPoint x: 38, startPoint y: 26, endPoint x: 40, endPoint y: 29, distance: 3.4
click at [38, 28] on div "✈️ *Favorites* > SPV Launches" at bounding box center [200, 35] width 400 height 14
click at [40, 32] on span "*Favorites* > SPV Launches" at bounding box center [47, 35] width 71 height 6
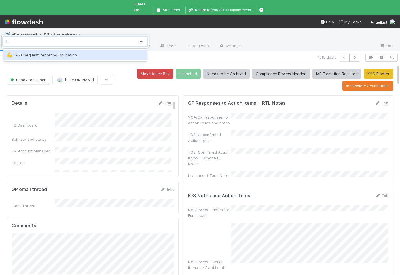
type input "bl"
click at [36, 36] on div "option FAST Request Reporting Obligation focused, 35 of 85. 1 result available …" at bounding box center [74, 41] width 147 height 13
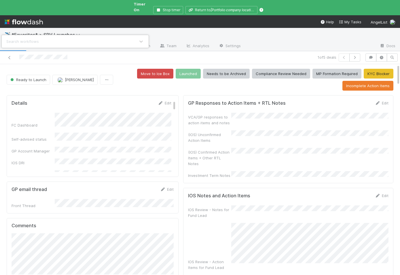
click at [31, 41] on div "Search workflows" at bounding box center [22, 42] width 33 height 6
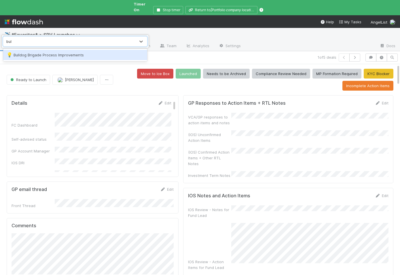
type input "bull"
click at [33, 51] on div "💡 Bulldog Brigade Process Improvements" at bounding box center [75, 55] width 144 height 10
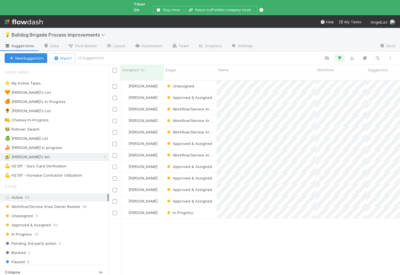
scroll to position [205, 291]
click at [50, 172] on div "💪 H2 Eff - Increase Contractor Utilization" at bounding box center [43, 175] width 77 height 7
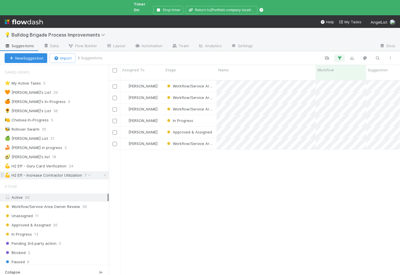
scroll to position [205, 291]
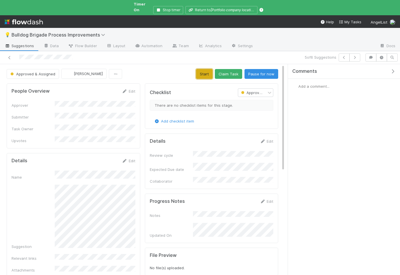
drag, startPoint x: 209, startPoint y: 70, endPoint x: 216, endPoint y: 70, distance: 6.3
click at [209, 70] on button "Start" at bounding box center [204, 74] width 16 height 10
click at [393, 69] on icon "button" at bounding box center [393, 71] width 6 height 5
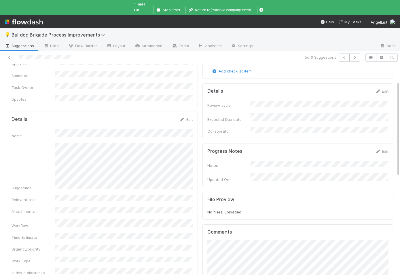
scroll to position [49, 0]
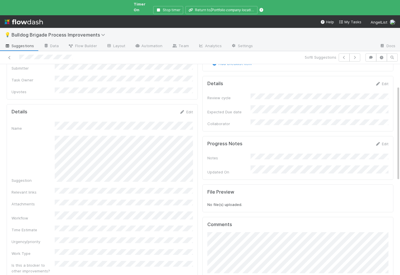
click at [195, 81] on div "People Overview Edit Approver Submitter Task Owner Upvotes" at bounding box center [102, 67] width 191 height 65
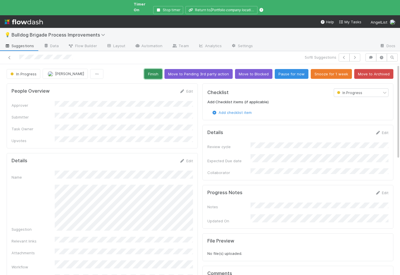
click at [151, 69] on button "Finish" at bounding box center [153, 74] width 18 height 10
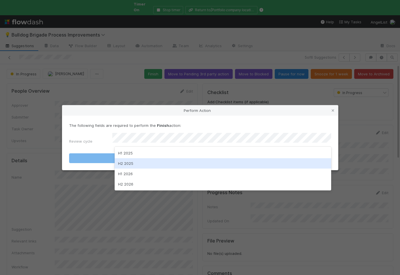
click at [147, 161] on div "H2 2025" at bounding box center [223, 163] width 216 height 10
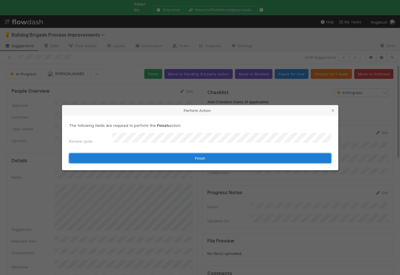
click at [166, 156] on button "Finish" at bounding box center [200, 158] width 262 height 10
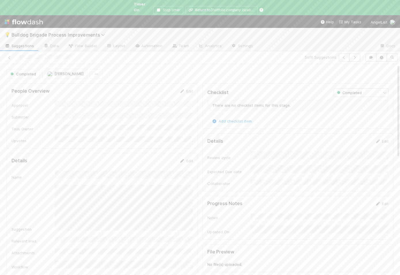
scroll to position [0, 2]
click at [6, 54] on div at bounding box center [92, 58] width 181 height 8
click at [13, 54] on div at bounding box center [92, 58] width 181 height 8
click at [11, 56] on icon at bounding box center [10, 58] width 6 height 4
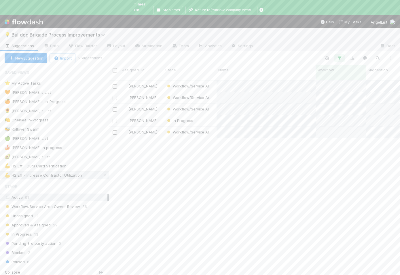
scroll to position [205, 291]
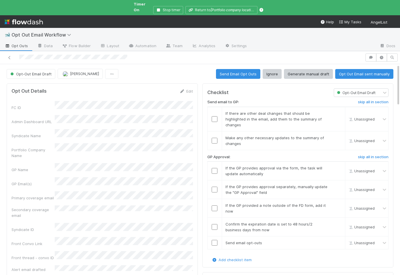
click at [192, 54] on div at bounding box center [182, 58] width 360 height 8
click at [141, 42] on link "Automation" at bounding box center [142, 46] width 37 height 9
click at [168, 44] on icon at bounding box center [169, 45] width 6 height 3
click at [384, 54] on button "button" at bounding box center [381, 58] width 11 height 8
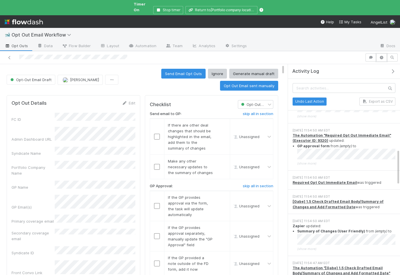
scroll to position [498, 0]
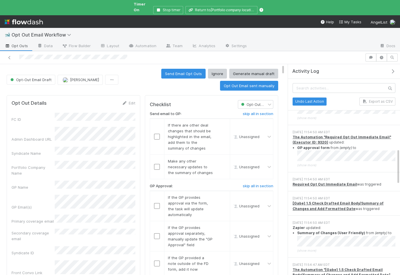
drag, startPoint x: 381, startPoint y: 159, endPoint x: 292, endPoint y: 160, distance: 89.8
click at [292, 172] on div "[DATE] 11:54:50 AM EDT Required Opt Out Immediate Email was triggered" at bounding box center [344, 181] width 112 height 19
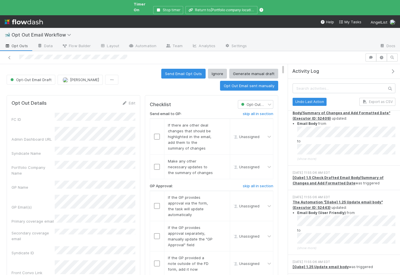
scroll to position [0, 0]
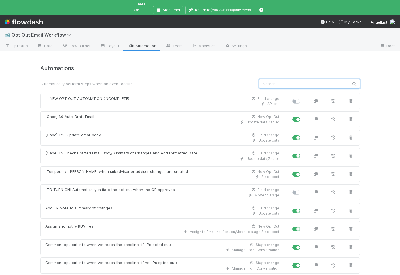
click at [279, 79] on input "text" at bounding box center [309, 84] width 101 height 10
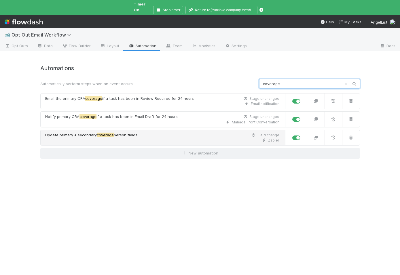
type input "coverage"
click at [153, 132] on div "Update primary + secondary coverage person fields Field change" at bounding box center [162, 135] width 234 height 6
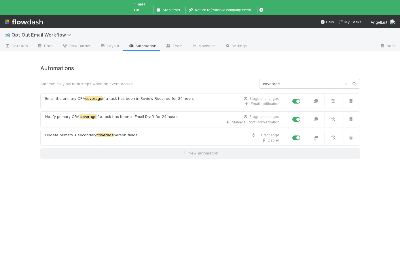
click at [343, 82] on icon "Clear search" at bounding box center [346, 84] width 6 height 4
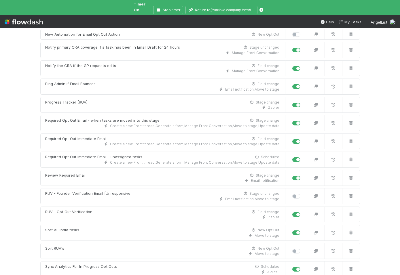
scroll to position [360, 0]
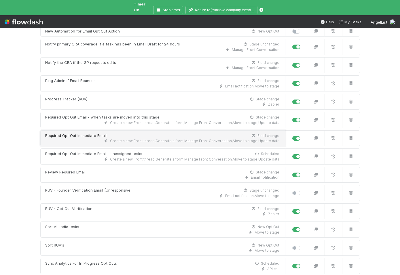
click at [84, 133] on div "Required Opt Out Immediate Email" at bounding box center [75, 136] width 61 height 6
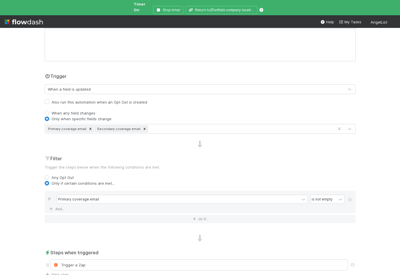
scroll to position [94, 0]
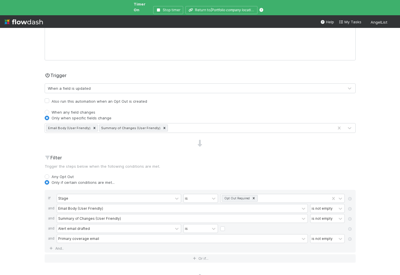
scroll to position [97, 0]
click at [138, 233] on div "Primary coverage email" at bounding box center [178, 237] width 242 height 8
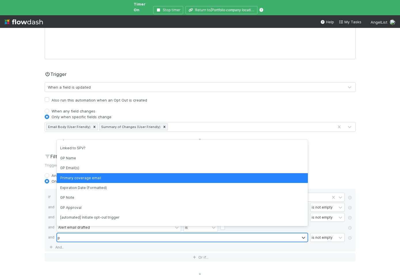
scroll to position [0, 0]
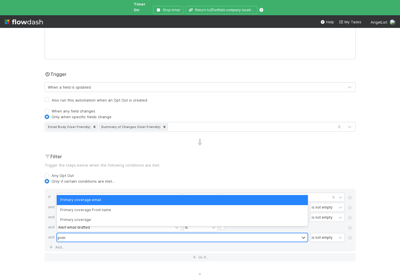
type input "primar"
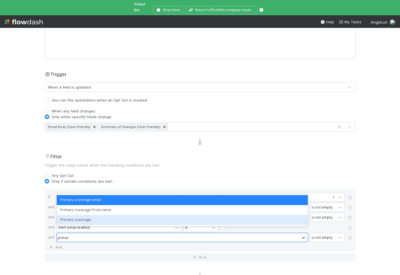
click at [103, 217] on div "Primary coverage" at bounding box center [182, 220] width 251 height 10
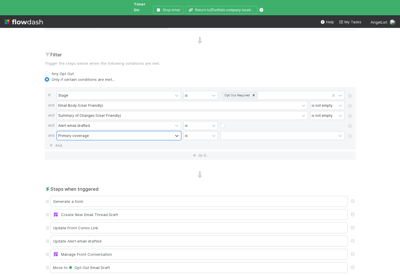
scroll to position [201, 0]
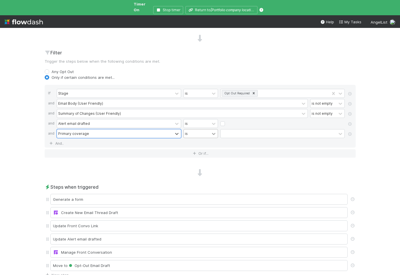
click at [214, 133] on icon at bounding box center [213, 134] width 3 height 2
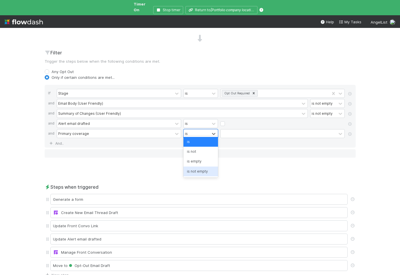
click at [202, 168] on div "is not empty" at bounding box center [200, 172] width 35 height 10
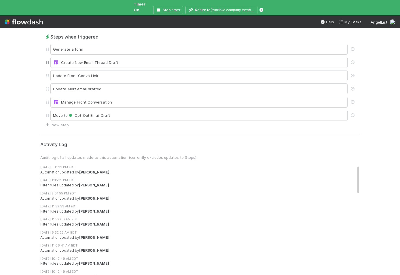
scroll to position [0, 0]
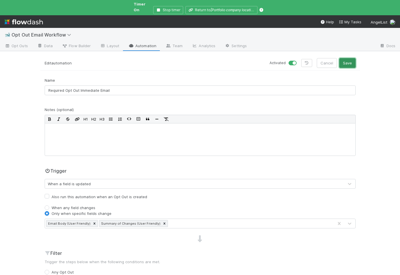
click at [344, 59] on button "Save" at bounding box center [347, 63] width 16 height 10
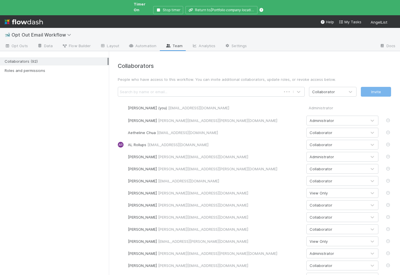
scroll to position [414, 0]
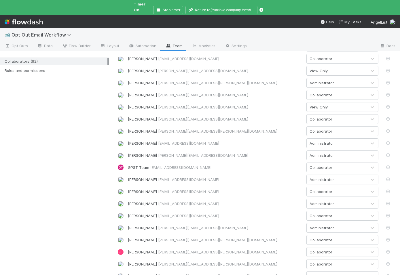
click at [68, 140] on div "Collaborators (92) Roles and permissions" at bounding box center [54, 163] width 109 height 224
